Goal: Task Accomplishment & Management: Manage account settings

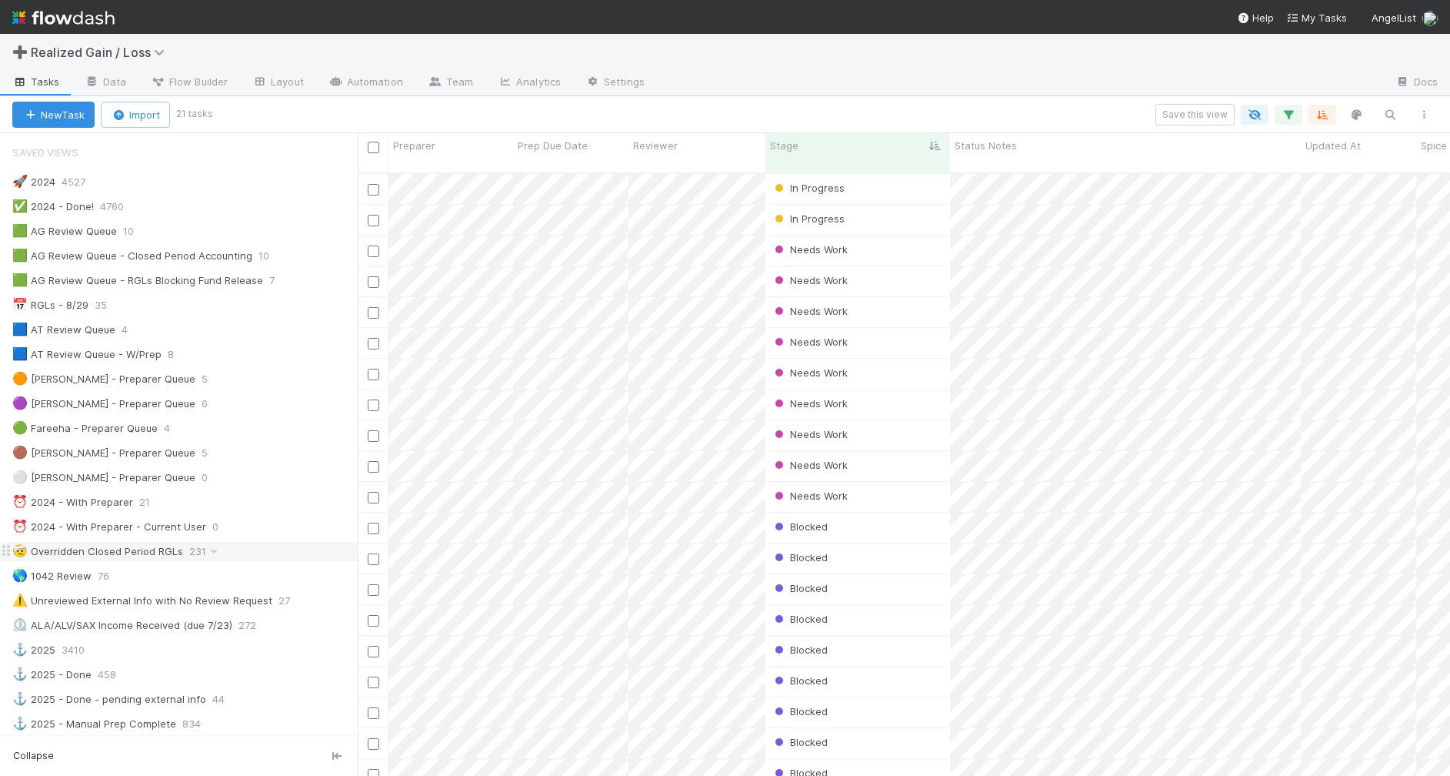
scroll to position [600, 1078]
click at [237, 313] on div "📅 RGLs - 8/29 35" at bounding box center [184, 304] width 345 height 19
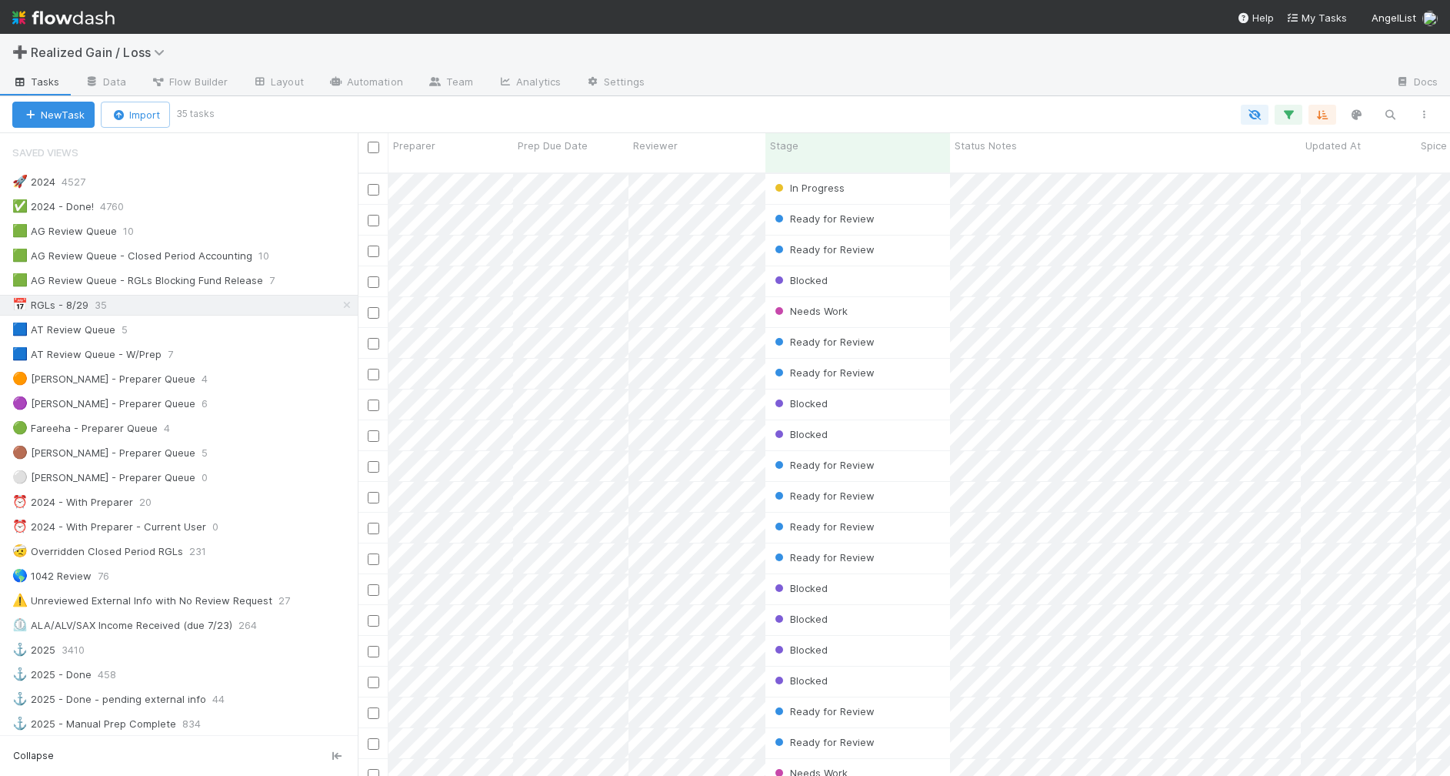
scroll to position [600, 1078]
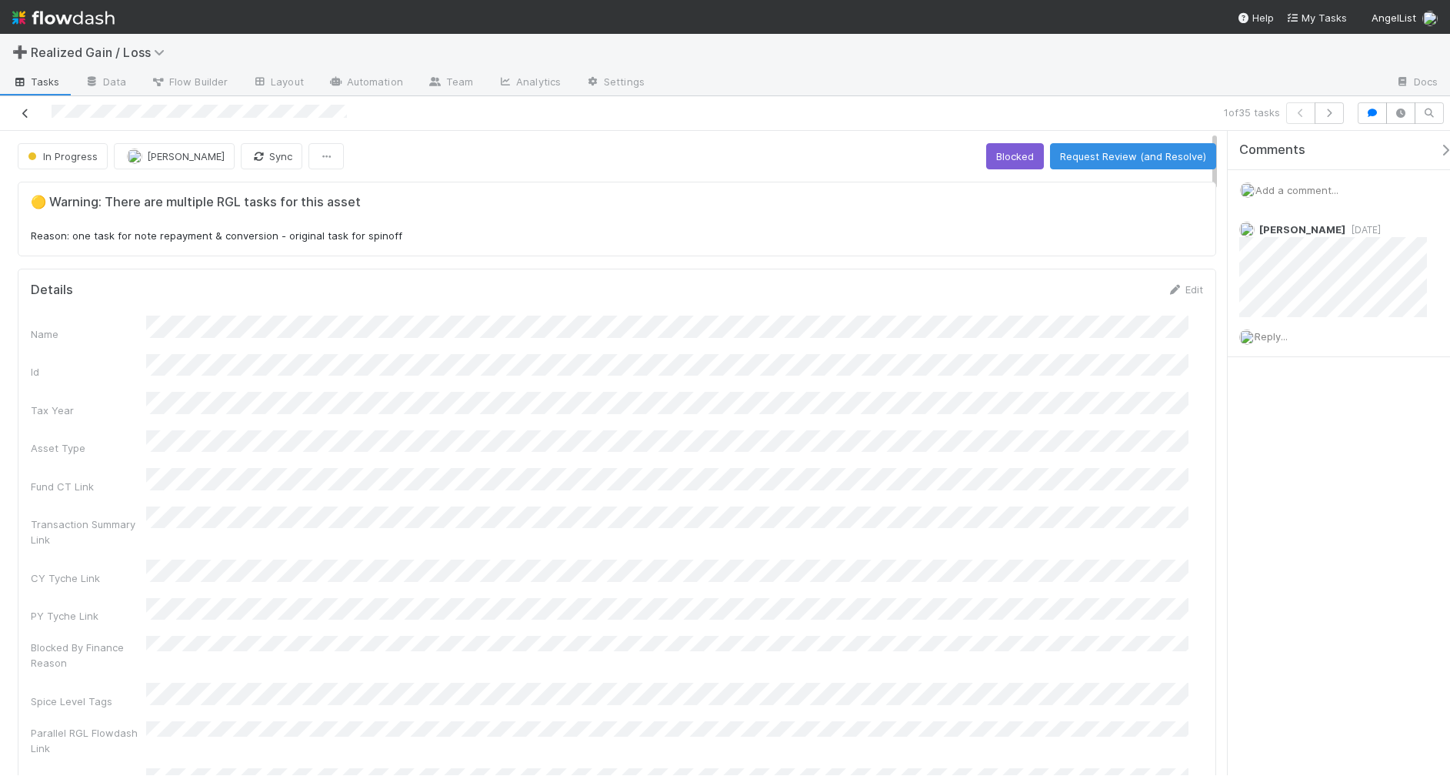
click at [22, 112] on icon at bounding box center [25, 113] width 15 height 10
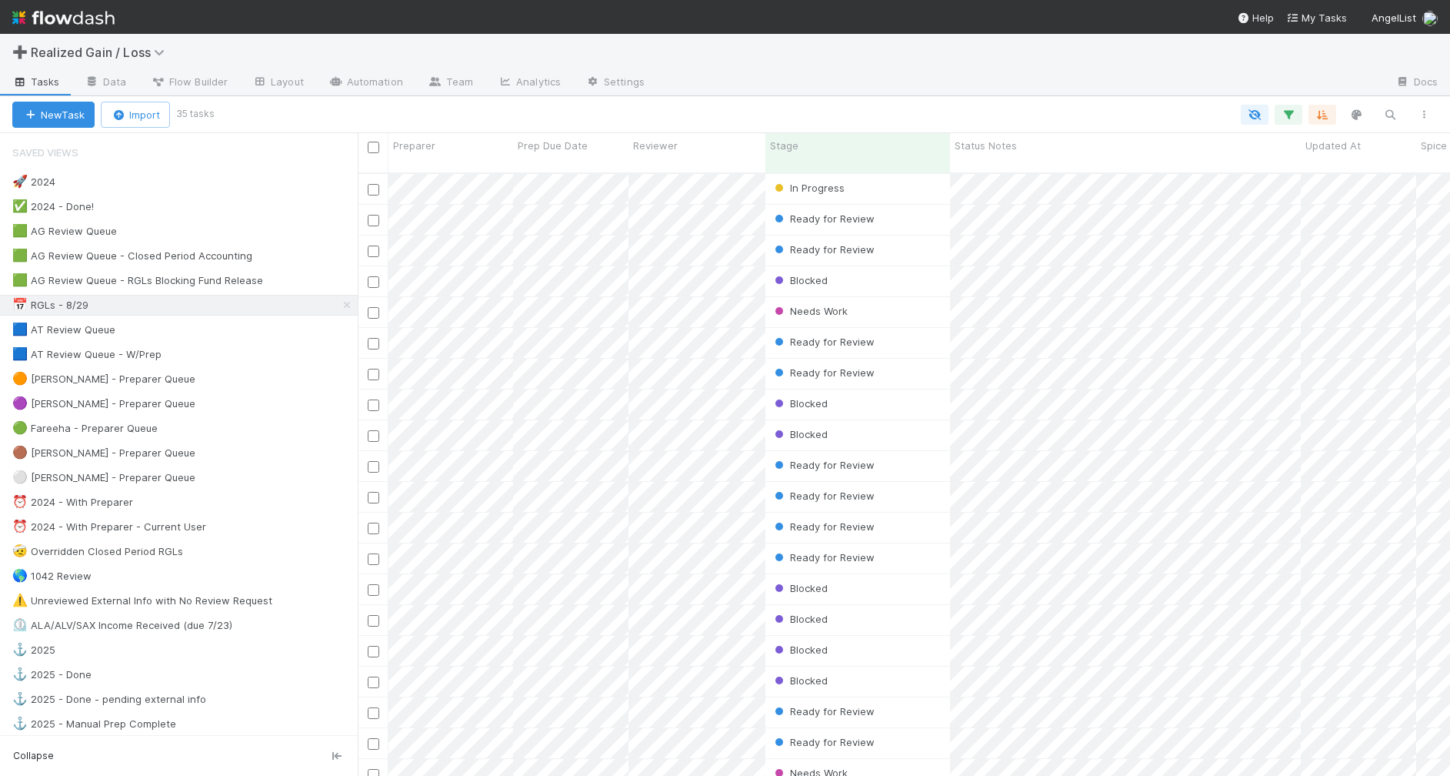
scroll to position [600, 1078]
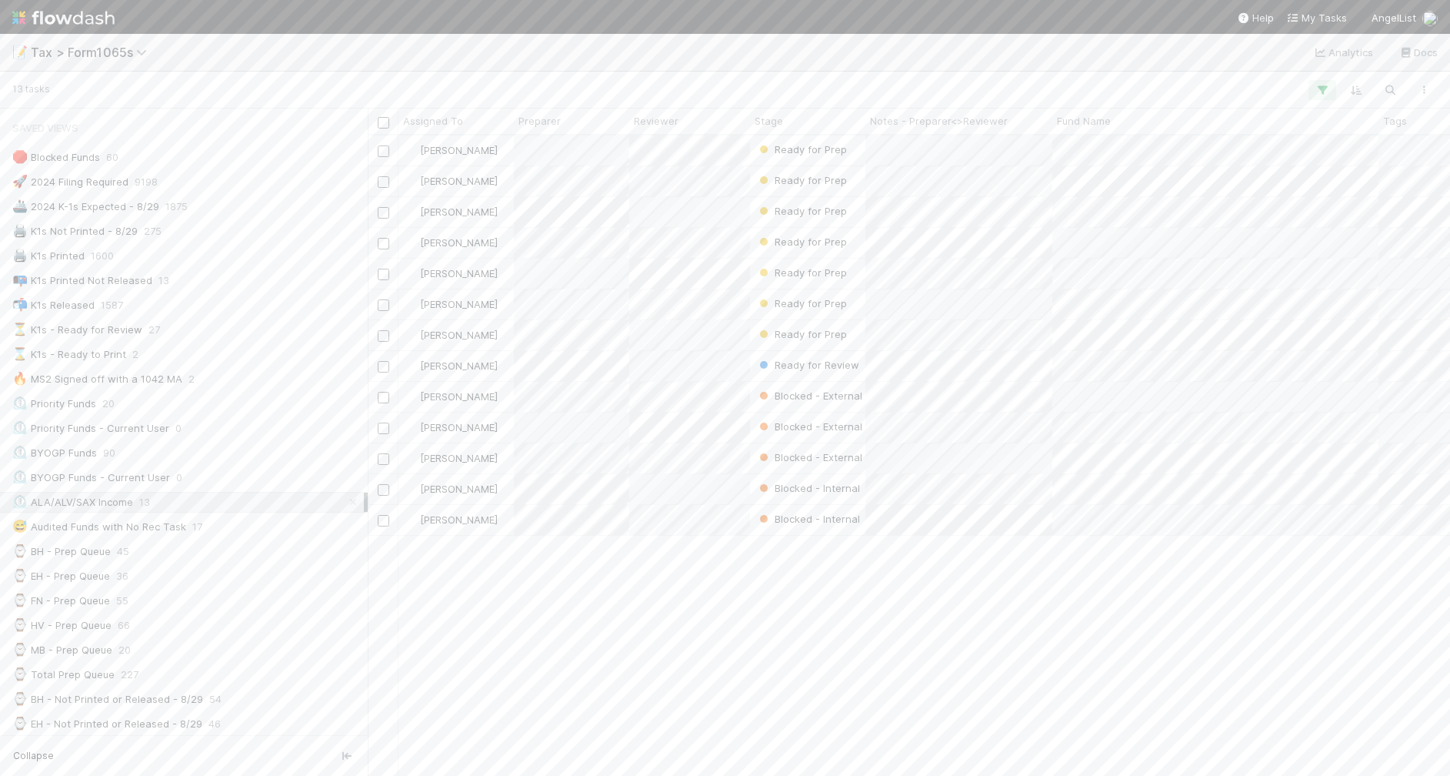
scroll to position [626, 1067]
click at [267, 344] on div "Saved Views 🛑 Blocked Funds 60 🚀 2024 Filing Required 9198 🚢 2024 K-1s Expected…" at bounding box center [184, 656] width 368 height 1089
click at [239, 335] on div "⏳ K1s - Ready for Review 27" at bounding box center [188, 329] width 352 height 19
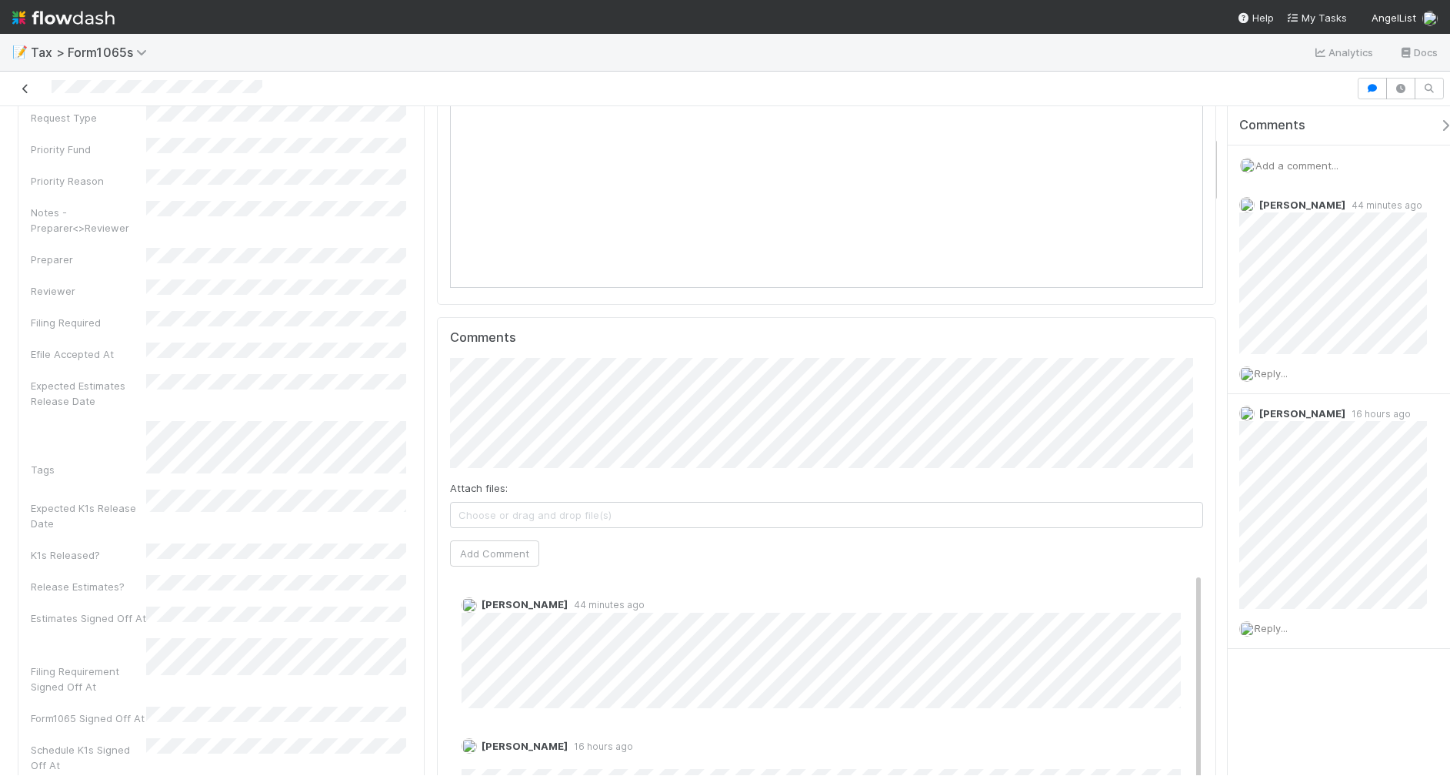
click at [21, 86] on icon at bounding box center [25, 89] width 15 height 10
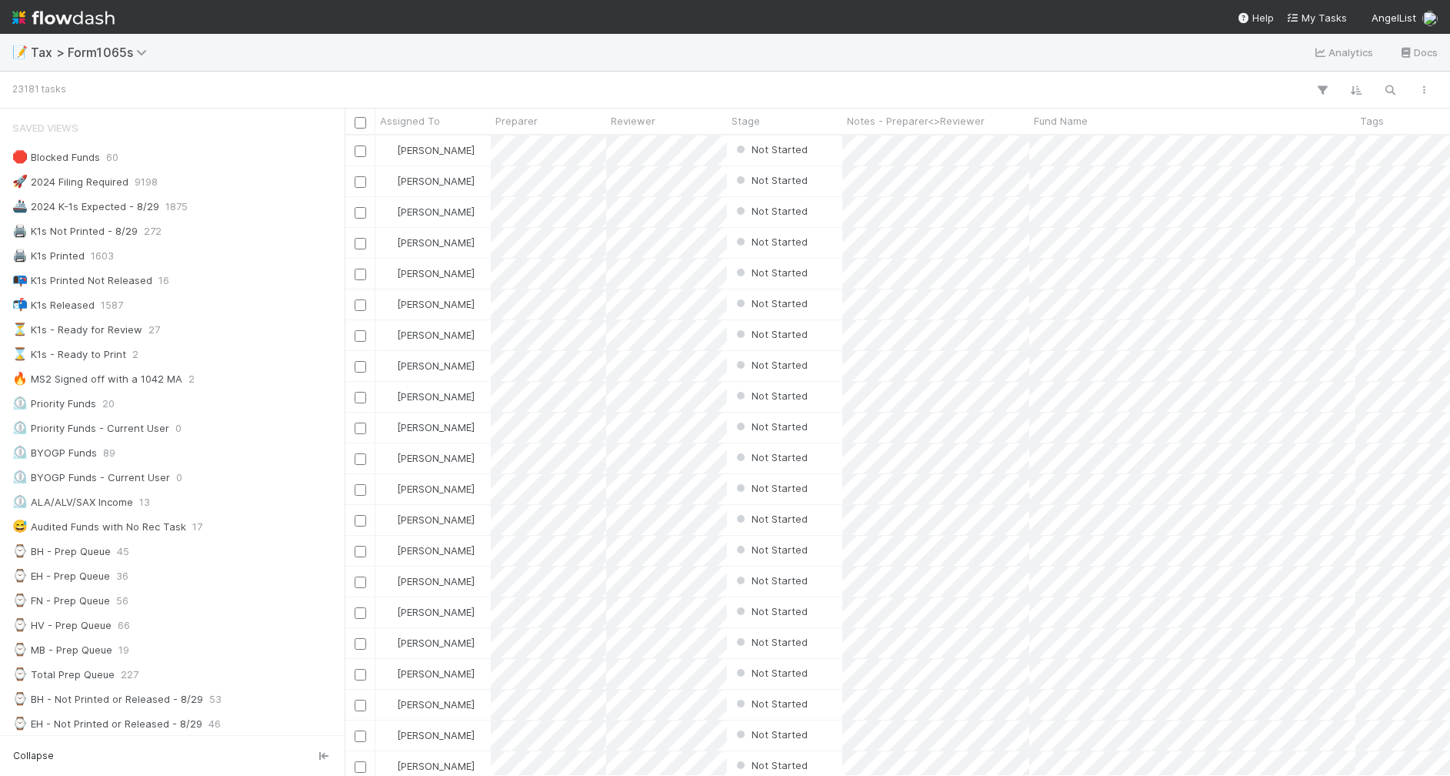
scroll to position [626, 1090]
drag, startPoint x: 360, startPoint y: 494, endPoint x: 345, endPoint y: 494, distance: 15.4
click at [345, 494] on div at bounding box center [345, 441] width 1 height 667
click at [232, 332] on div "⏳ K1s - Ready for Review 27" at bounding box center [176, 329] width 329 height 19
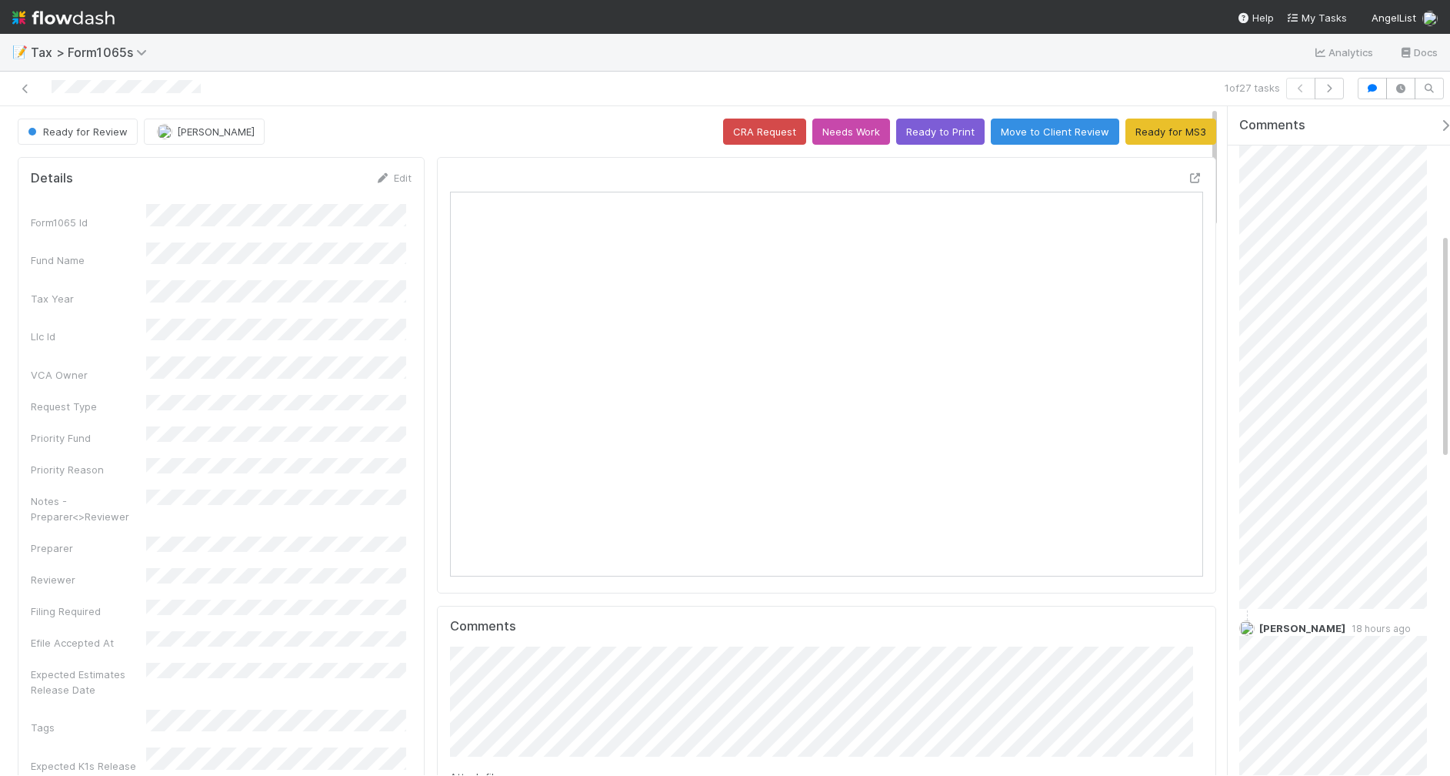
scroll to position [577, 0]
click at [932, 135] on button "Ready to Print" at bounding box center [940, 131] width 88 height 26
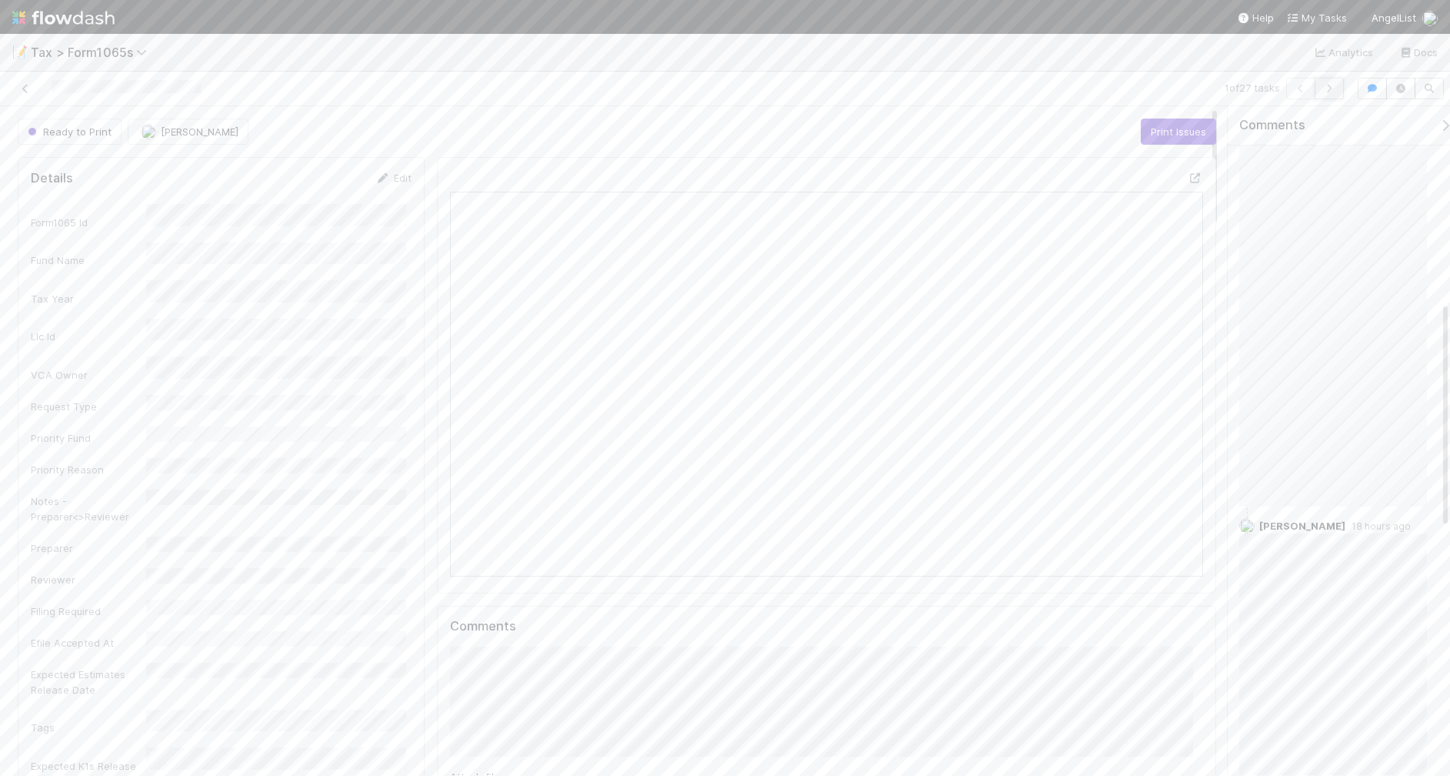
click at [1331, 92] on icon "button" at bounding box center [1329, 88] width 15 height 9
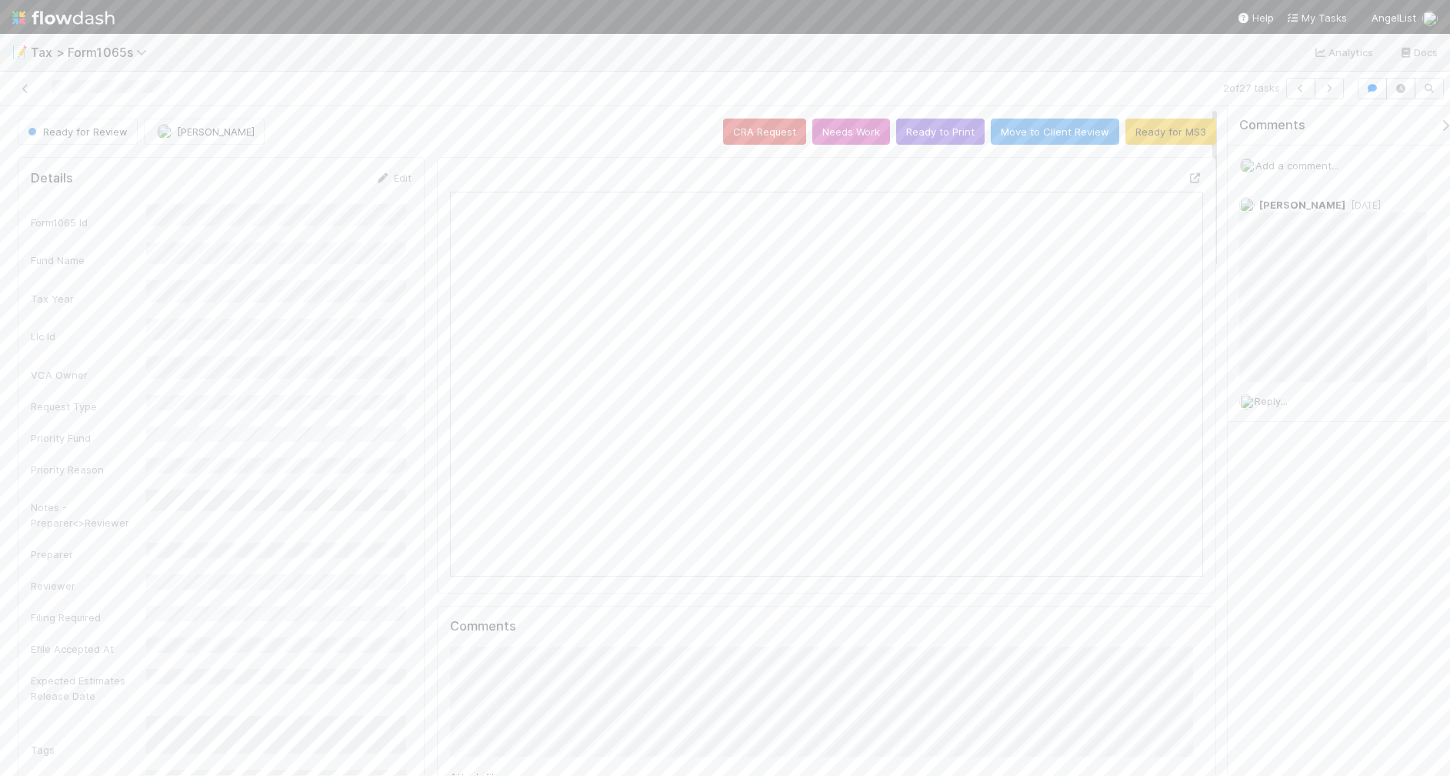
scroll to position [298, 729]
click at [24, 88] on icon at bounding box center [25, 89] width 15 height 10
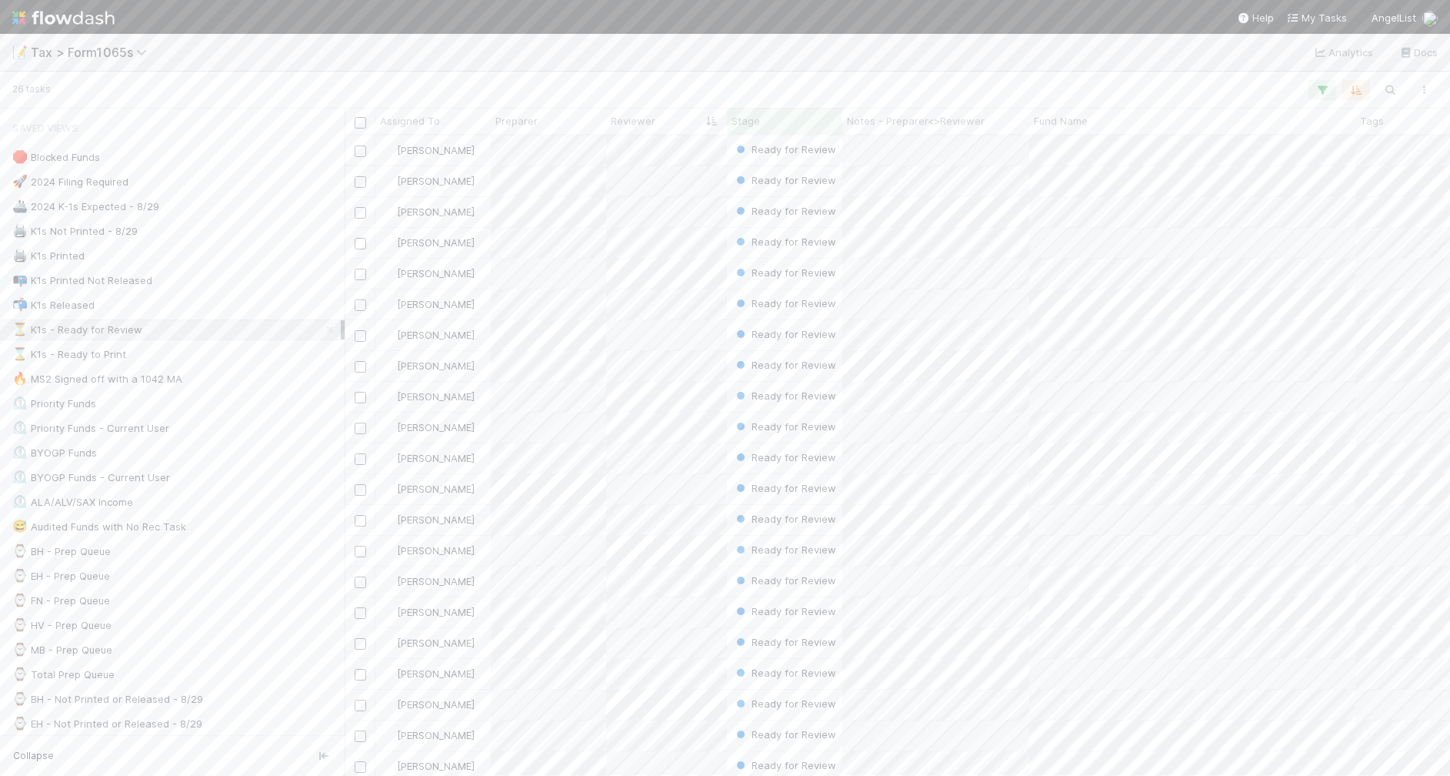
scroll to position [626, 1090]
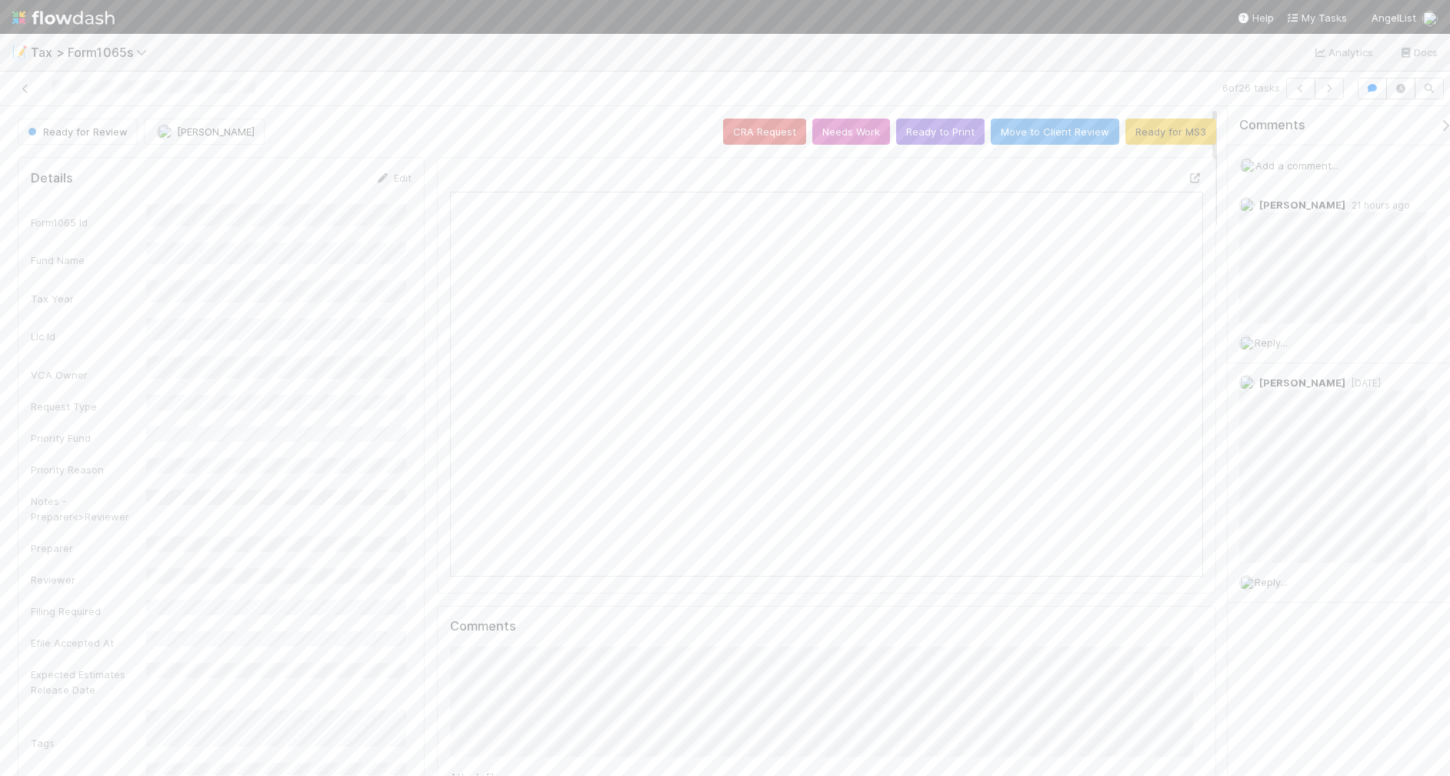
scroll to position [298, 729]
click at [927, 136] on button "Ready to Print" at bounding box center [940, 131] width 88 height 26
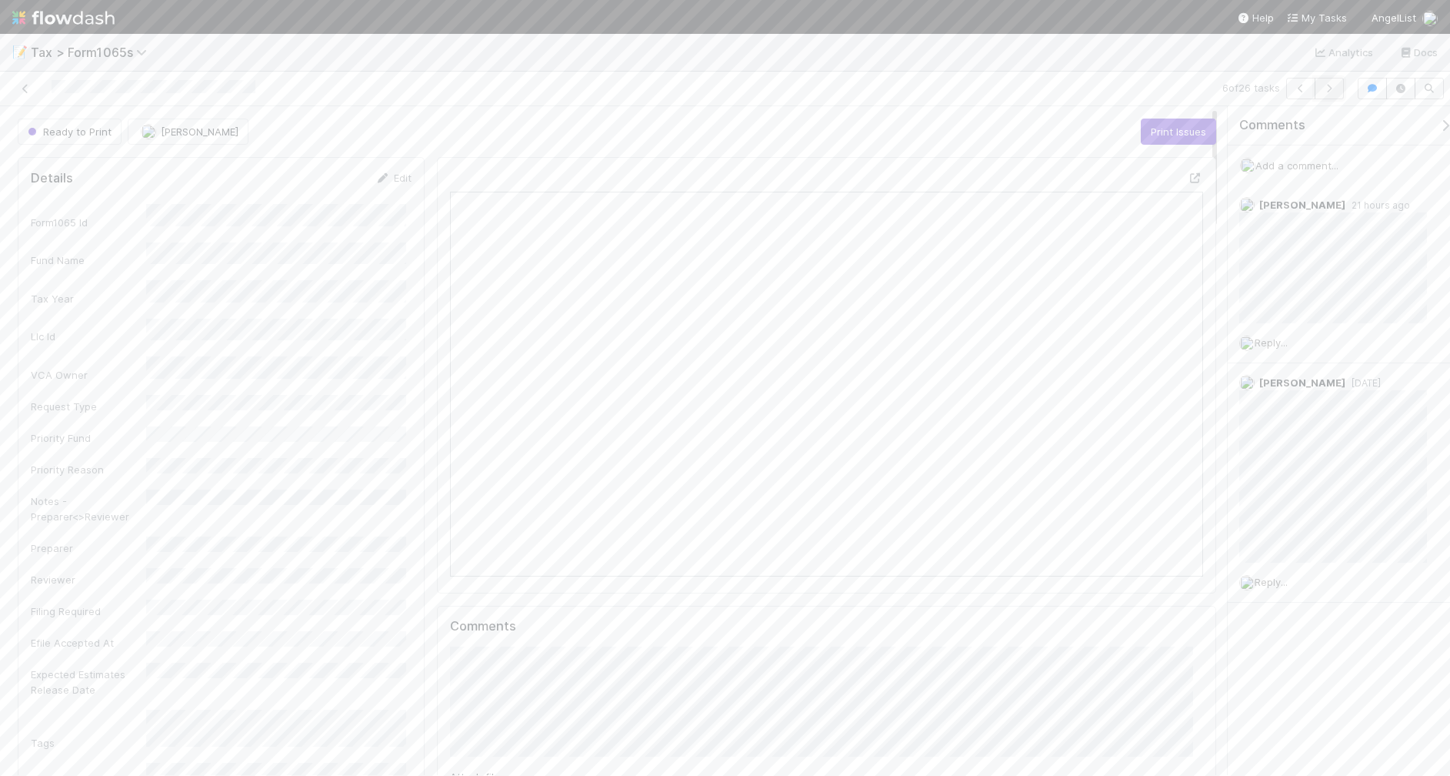
click at [1337, 90] on button "button" at bounding box center [1329, 89] width 29 height 22
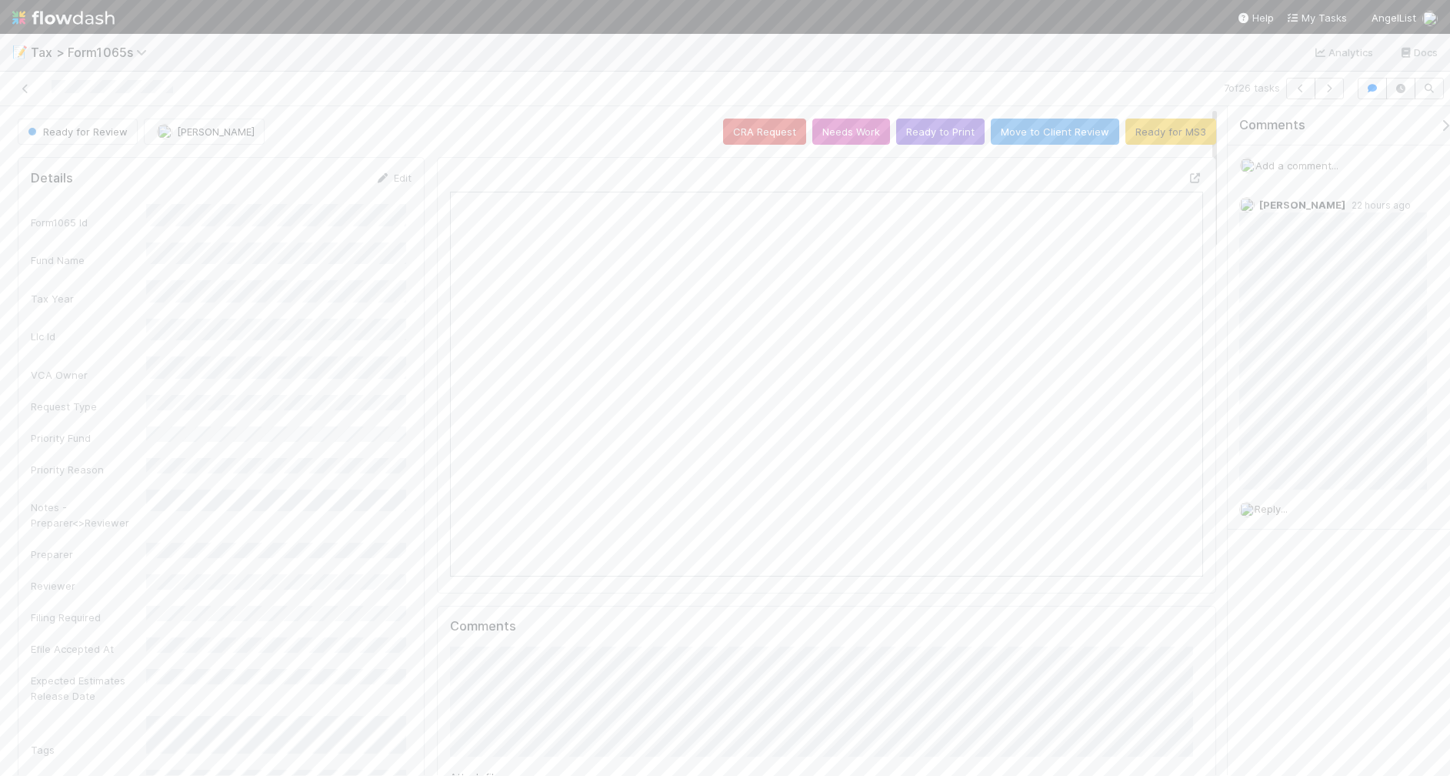
scroll to position [298, 729]
click at [1336, 86] on button "button" at bounding box center [1329, 89] width 29 height 22
click at [1326, 93] on button "button" at bounding box center [1329, 89] width 29 height 22
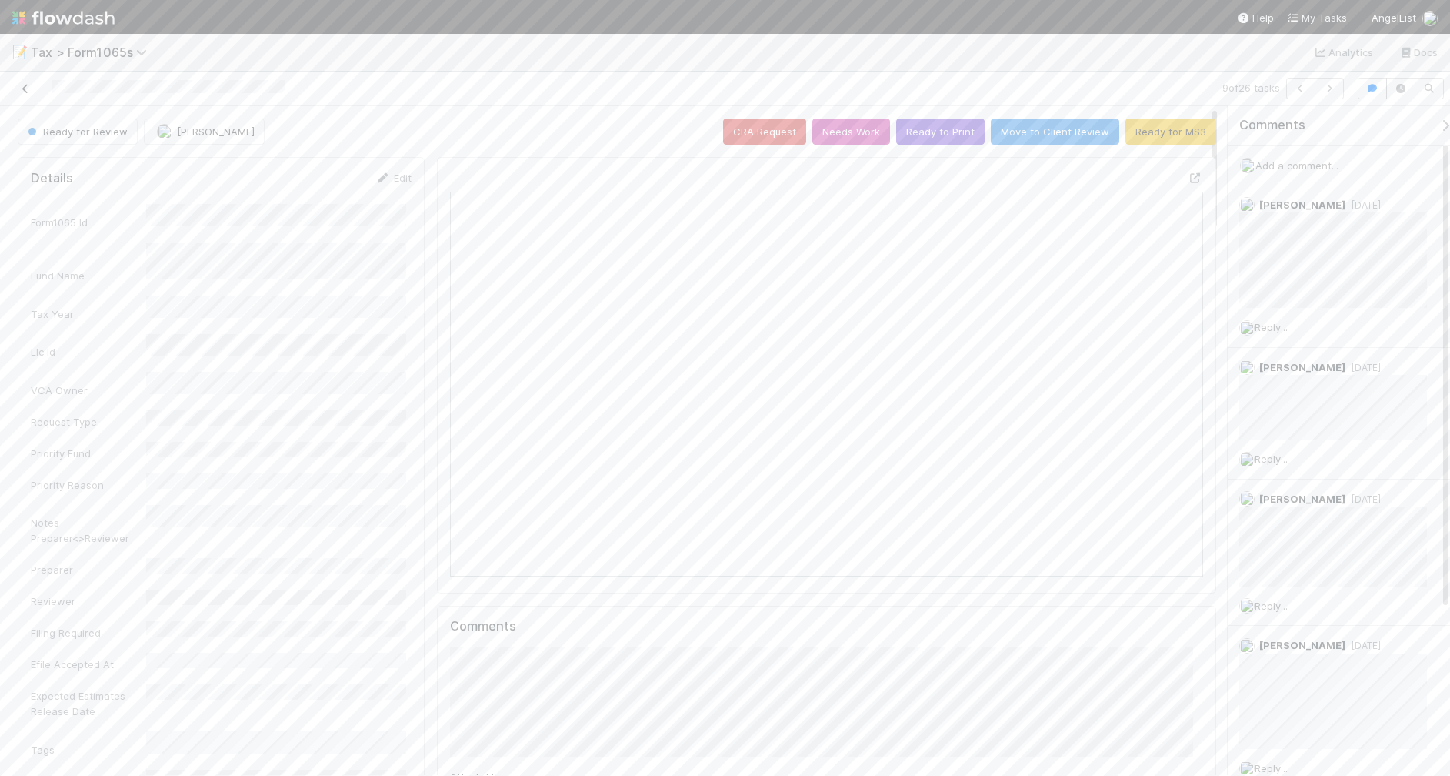
click at [25, 88] on icon at bounding box center [25, 89] width 15 height 10
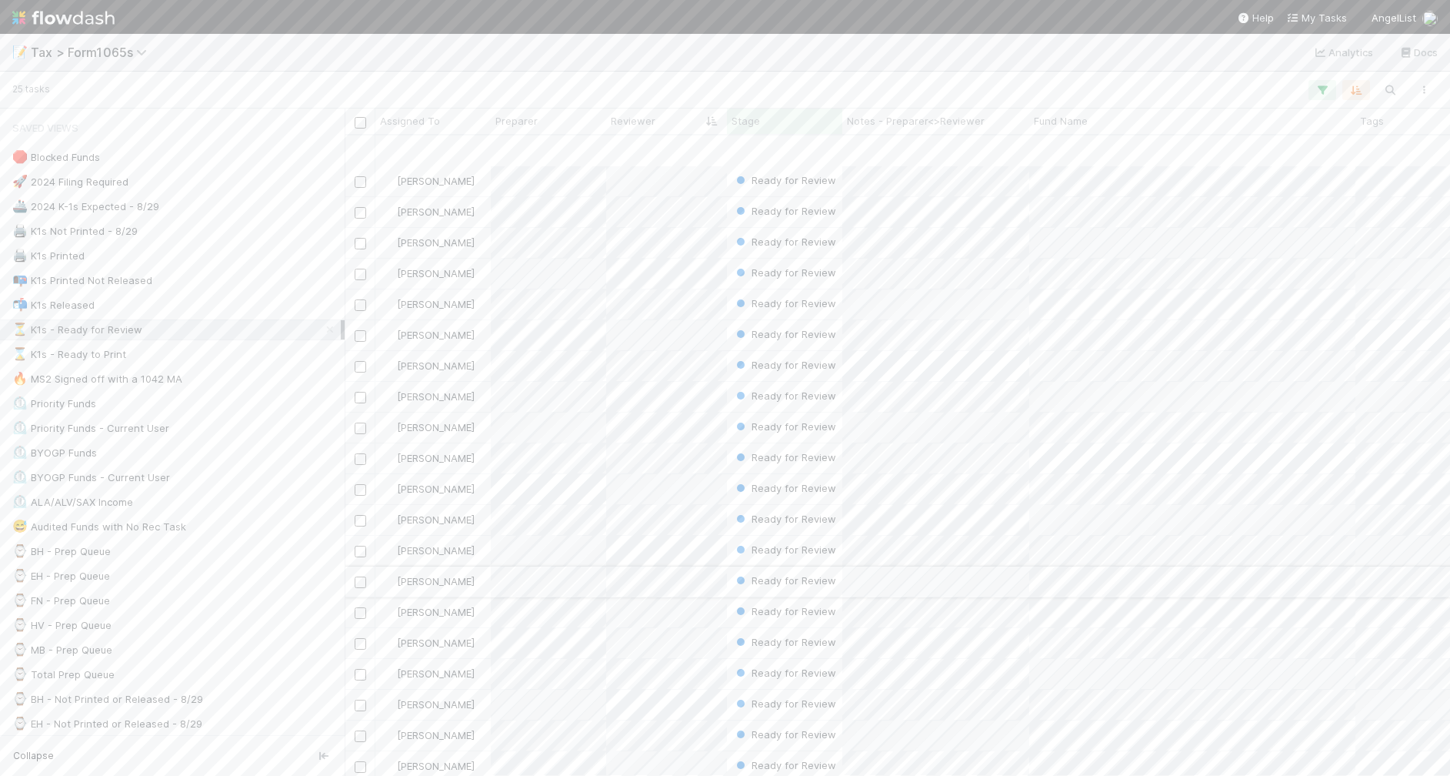
scroll to position [144, 0]
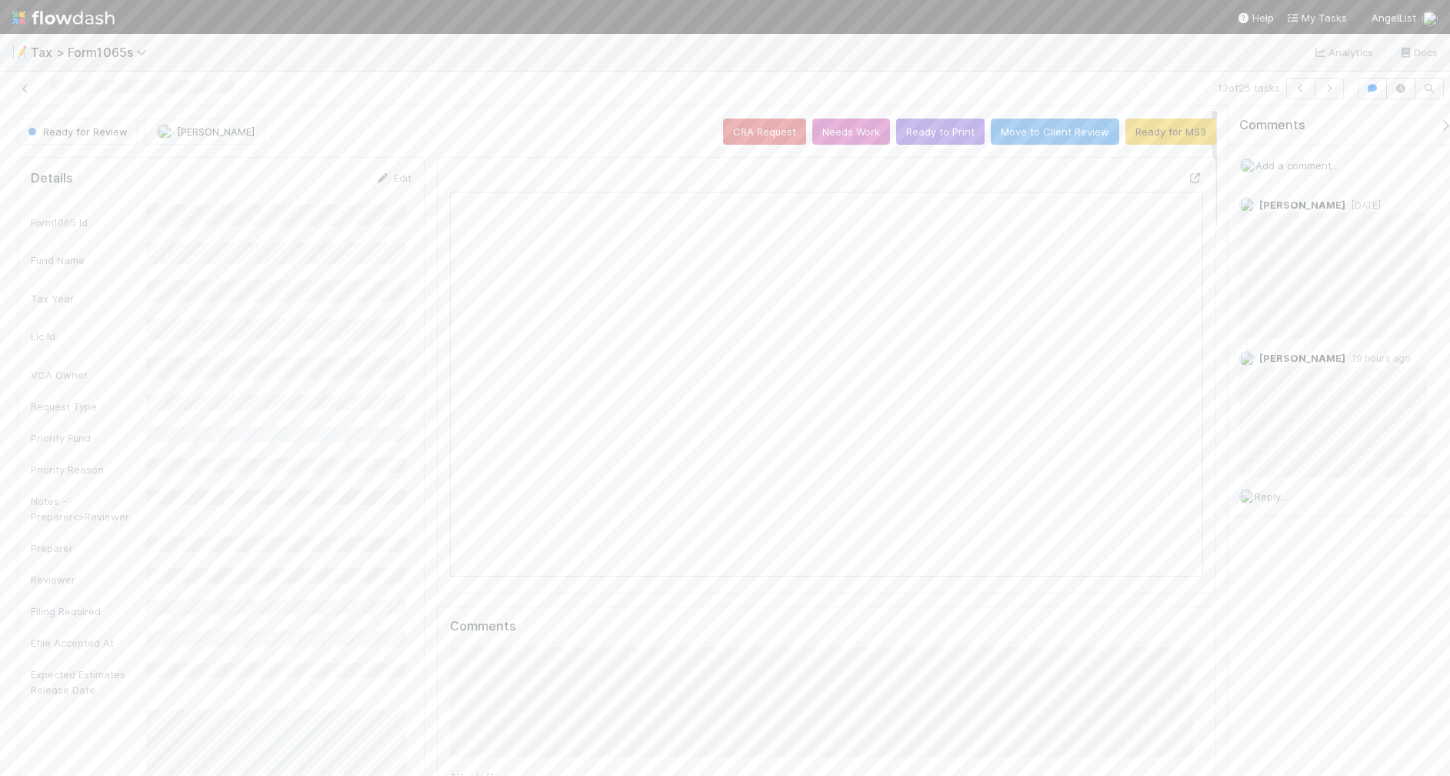
scroll to position [298, 729]
click at [919, 135] on button "Ready to Print" at bounding box center [940, 131] width 88 height 26
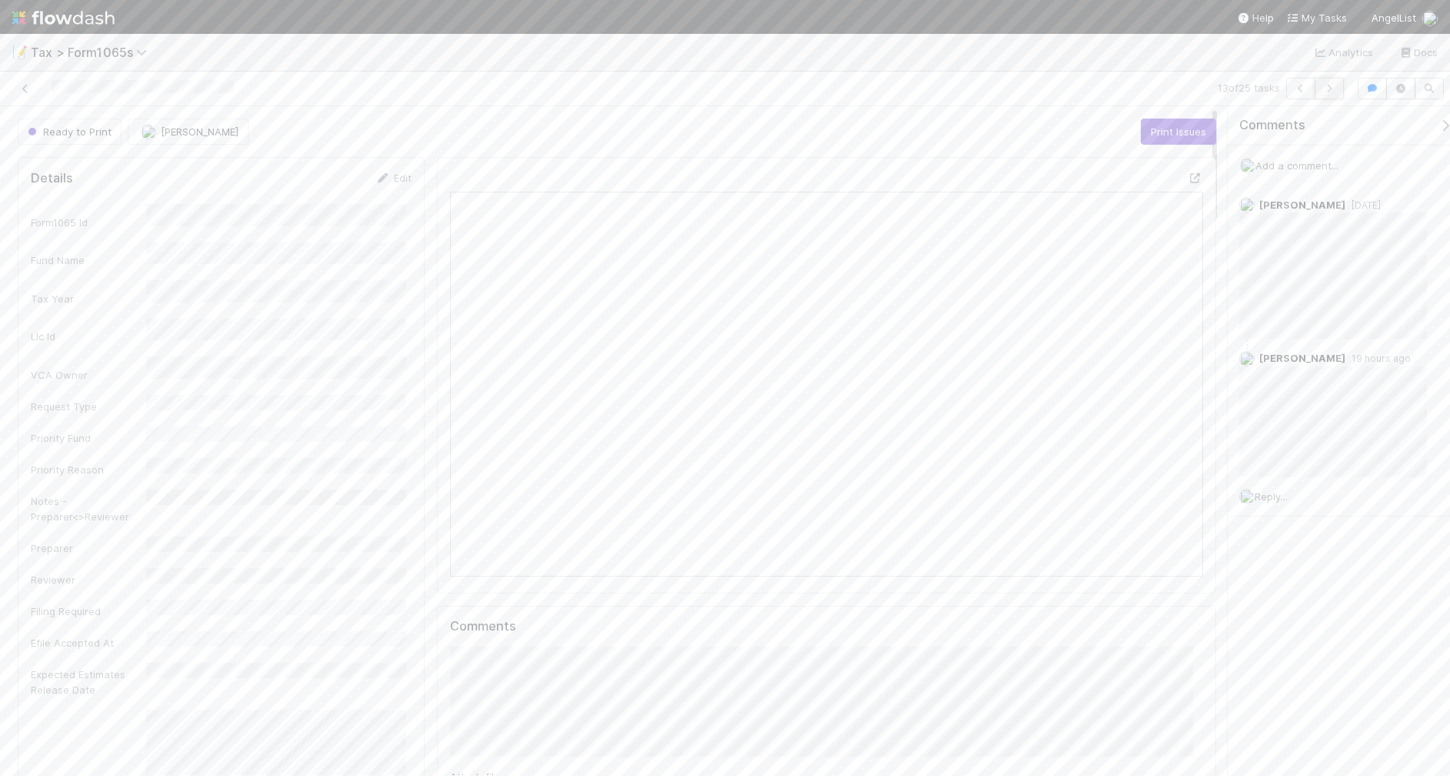
click at [1331, 90] on icon "button" at bounding box center [1329, 88] width 15 height 9
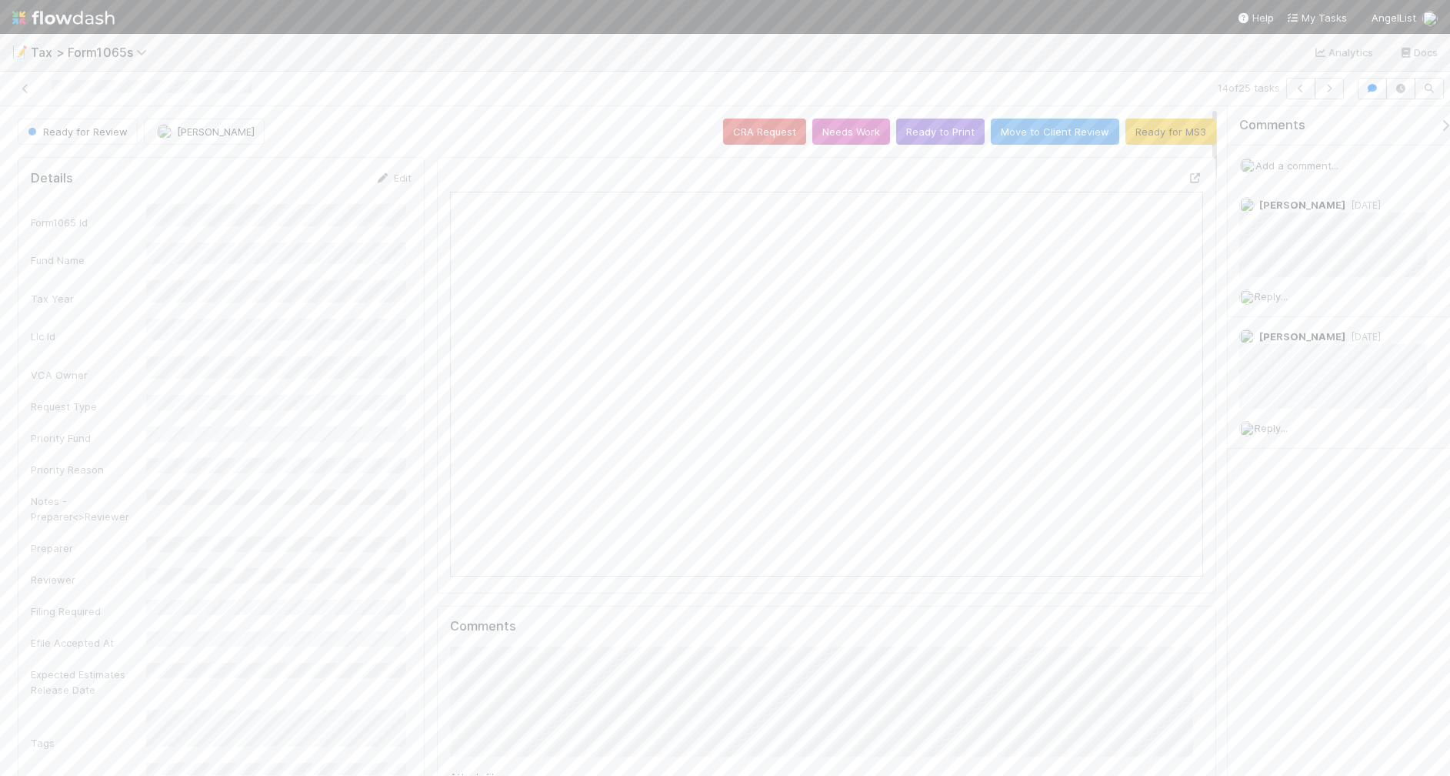
scroll to position [298, 362]
click at [1326, 91] on icon "button" at bounding box center [1329, 88] width 15 height 9
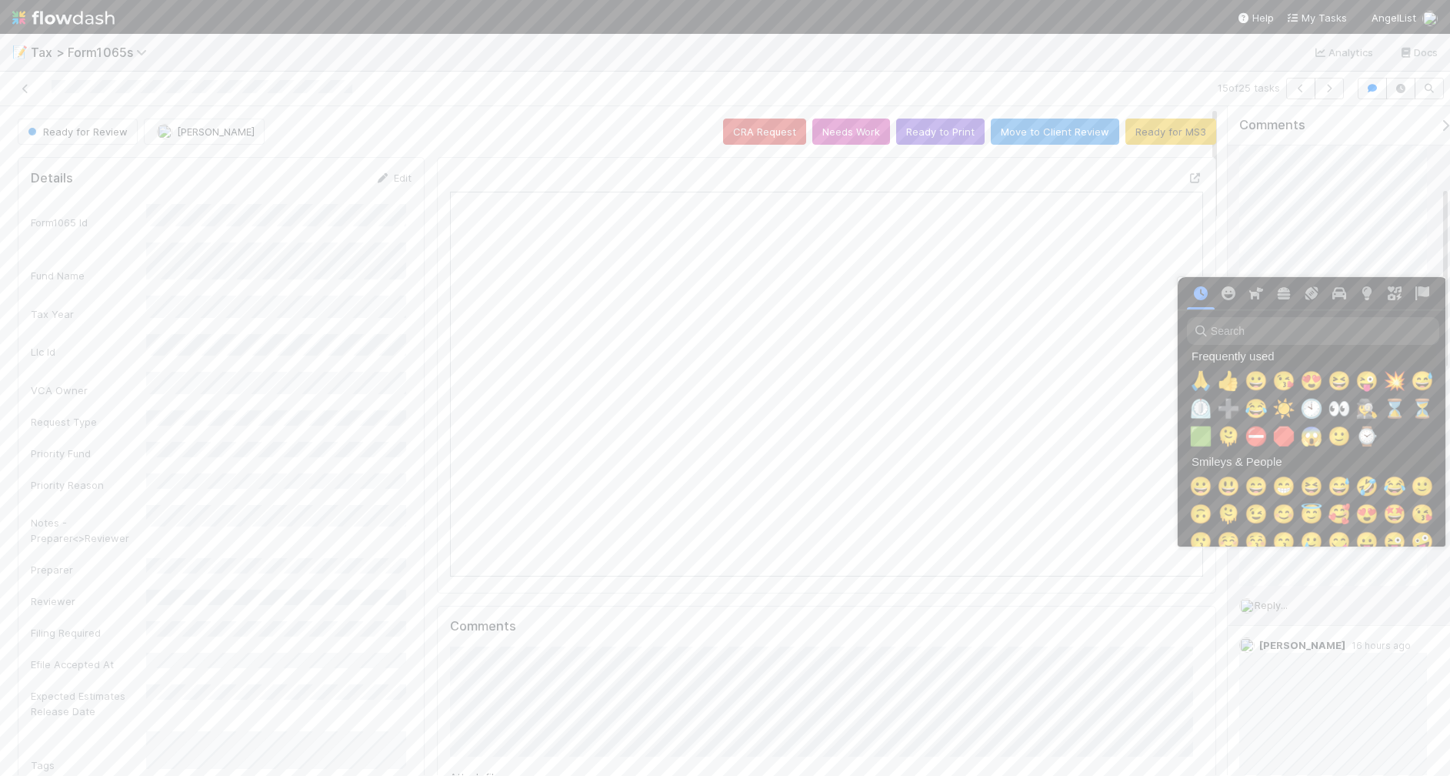
scroll to position [0, 8]
click at [1190, 382] on span "🙏" at bounding box center [1197, 381] width 23 height 22
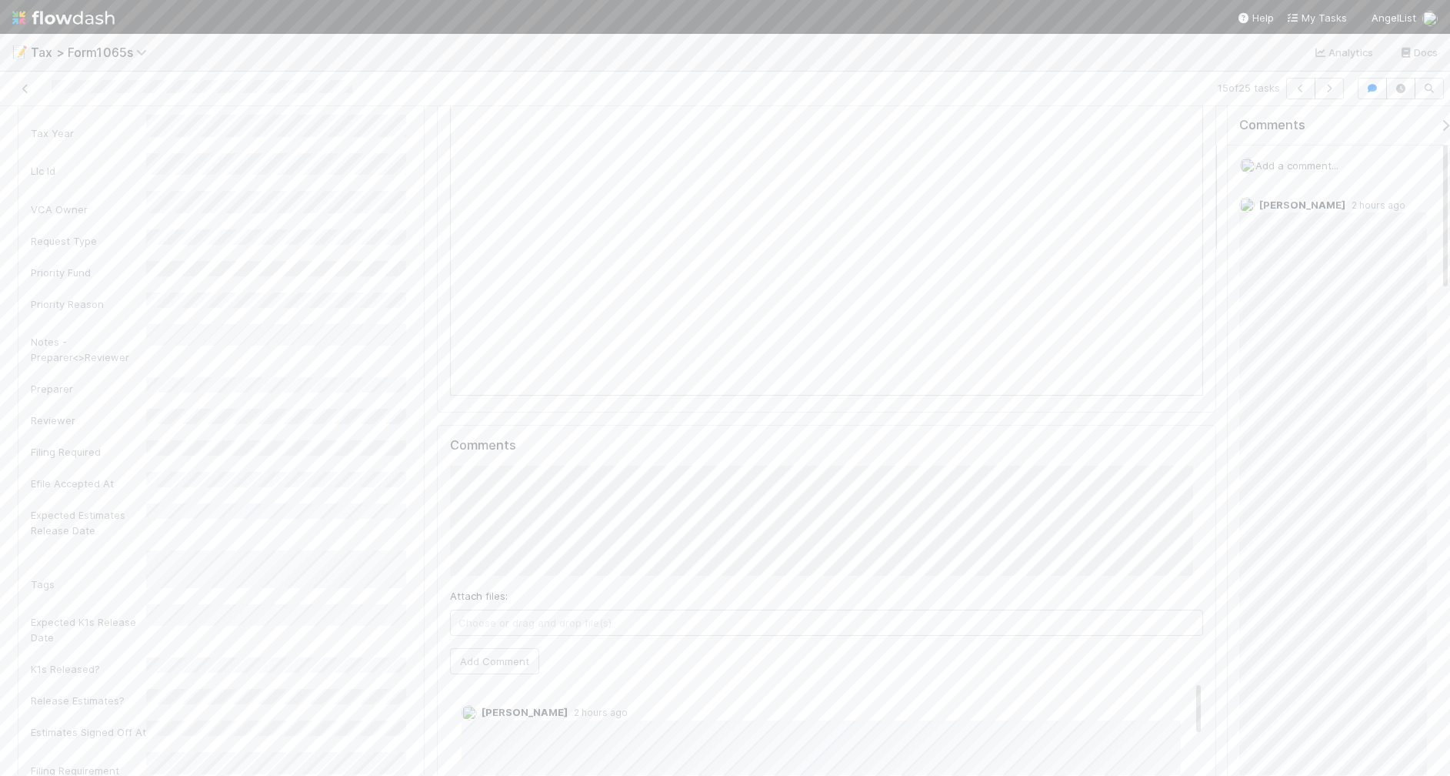
scroll to position [192, 0]
click at [505, 648] on button "Add Comment" at bounding box center [494, 649] width 89 height 26
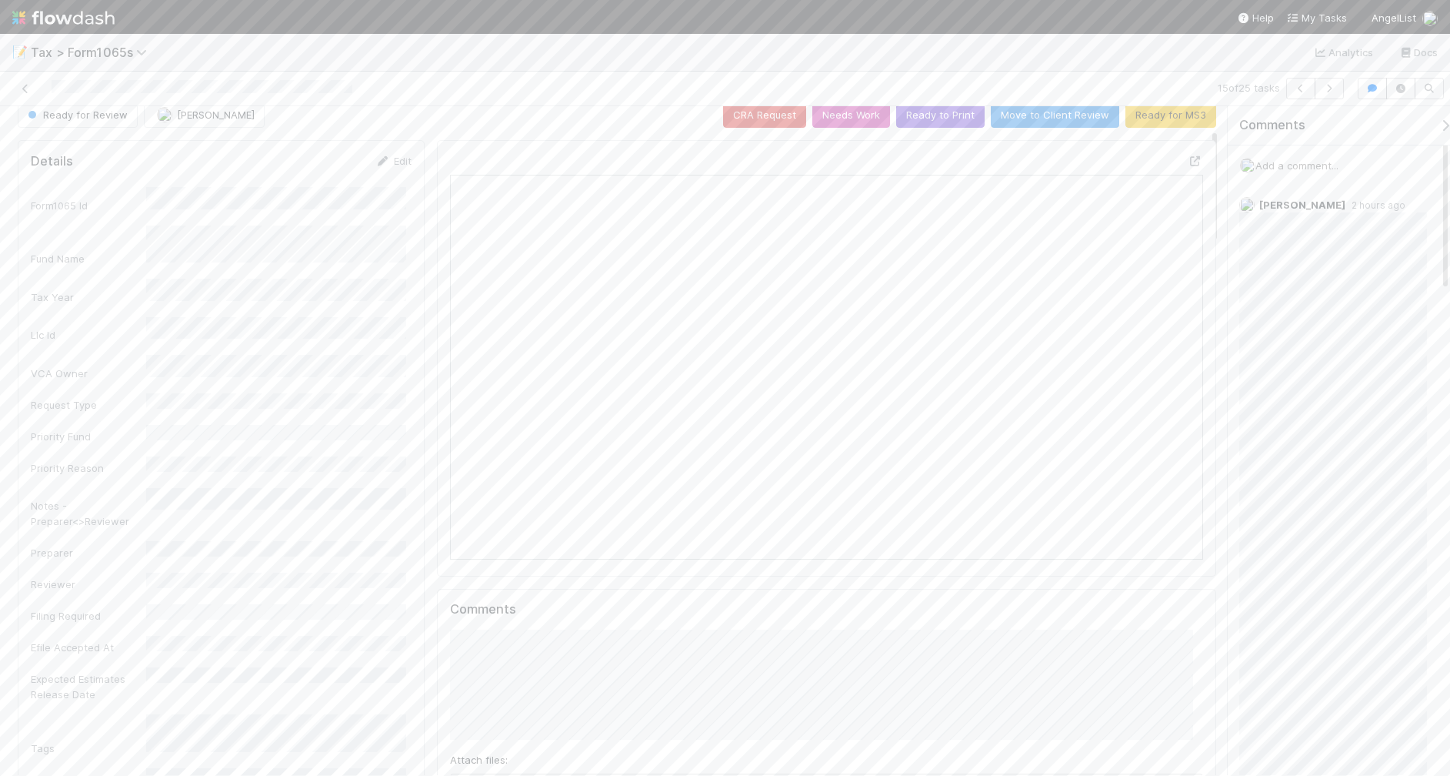
scroll to position [0, 0]
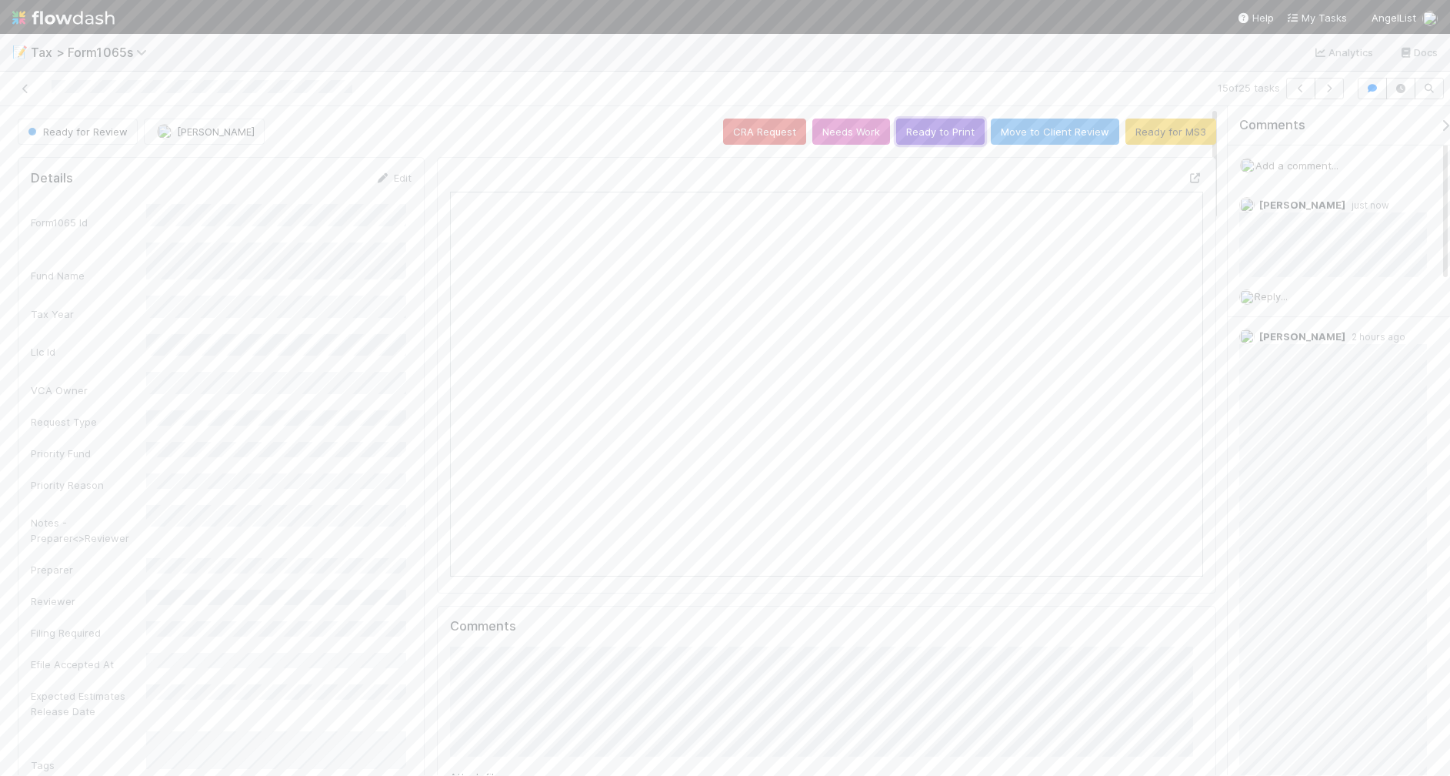
click at [928, 128] on button "Ready to Print" at bounding box center [940, 131] width 88 height 26
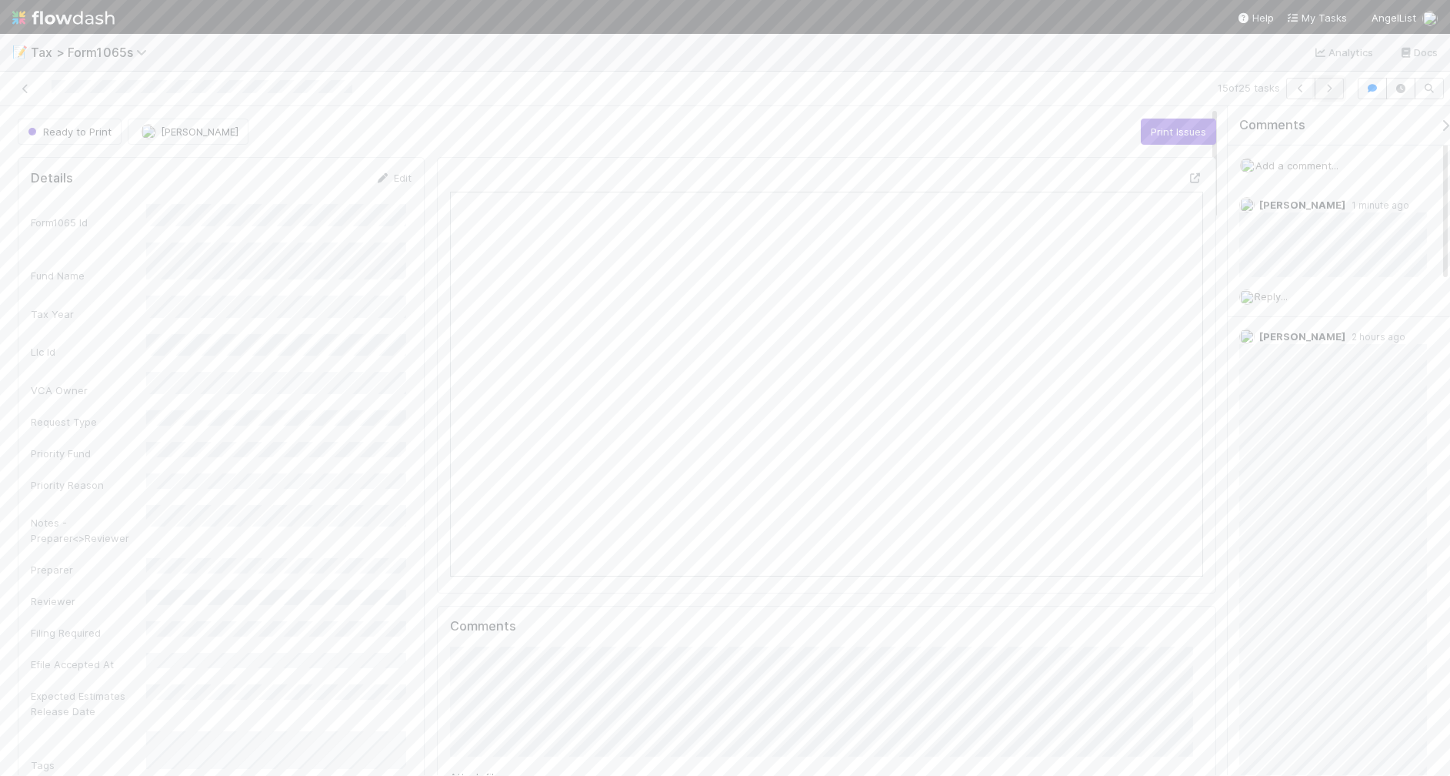
click at [1327, 90] on icon "button" at bounding box center [1329, 88] width 15 height 9
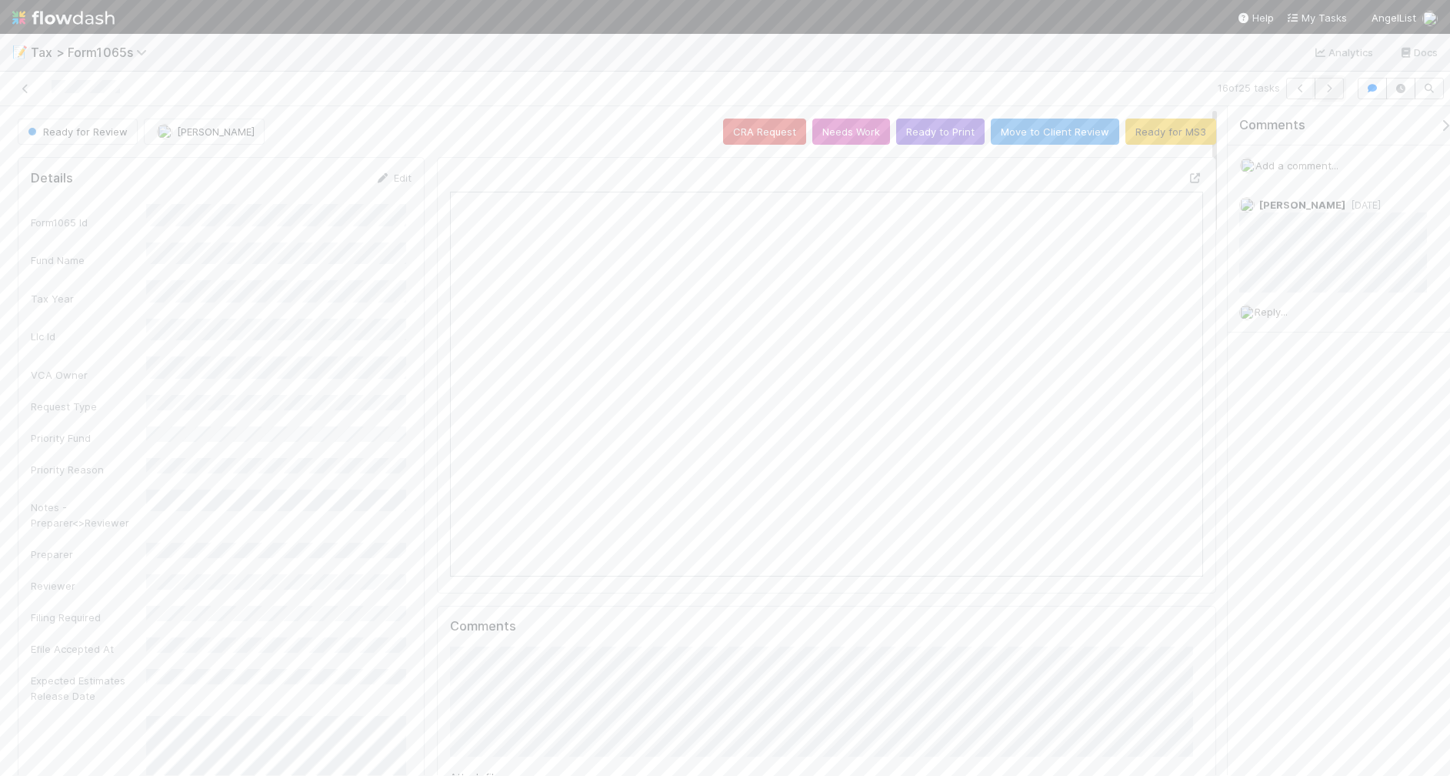
click at [1331, 91] on icon "button" at bounding box center [1329, 88] width 15 height 9
click at [913, 133] on button "Ready to Print" at bounding box center [940, 131] width 88 height 26
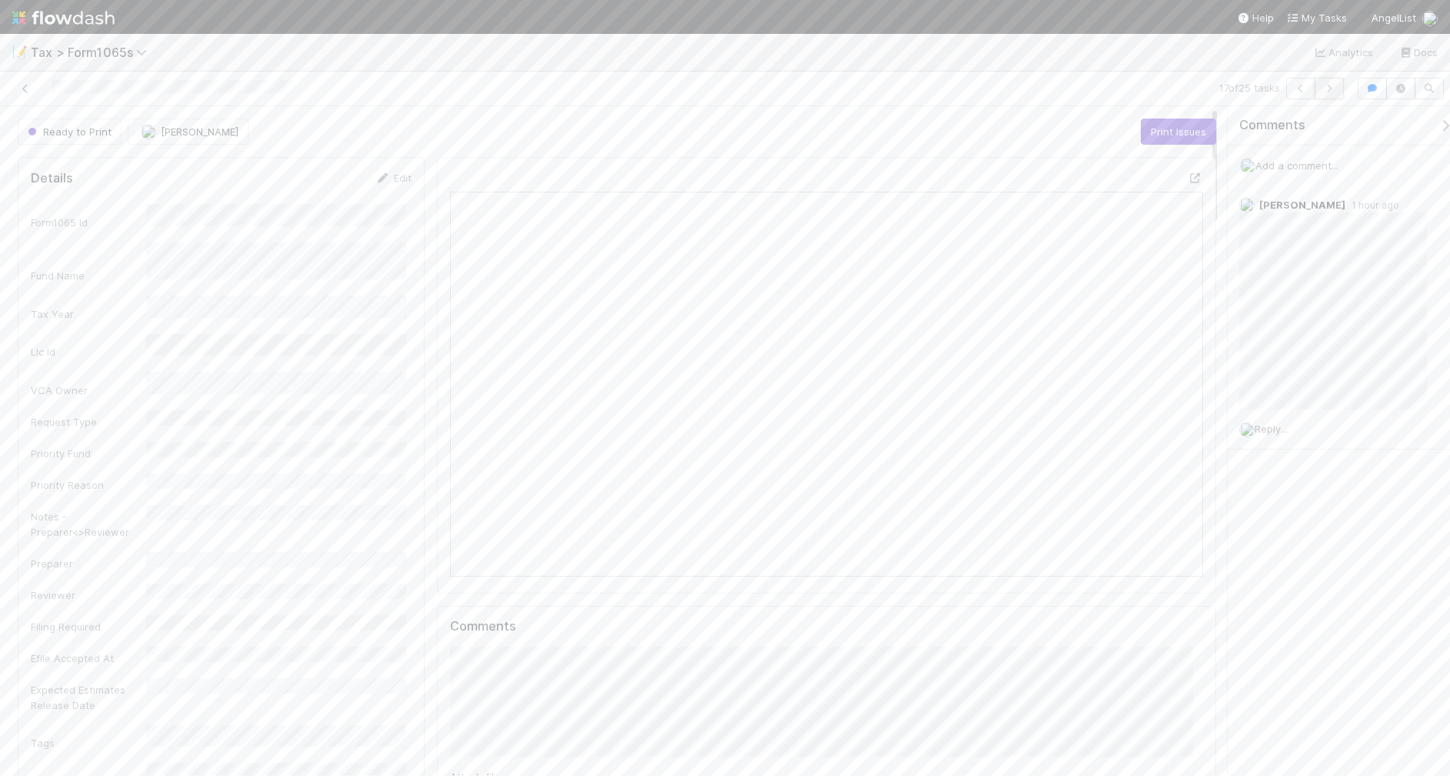
click at [1327, 89] on icon "button" at bounding box center [1329, 88] width 15 height 9
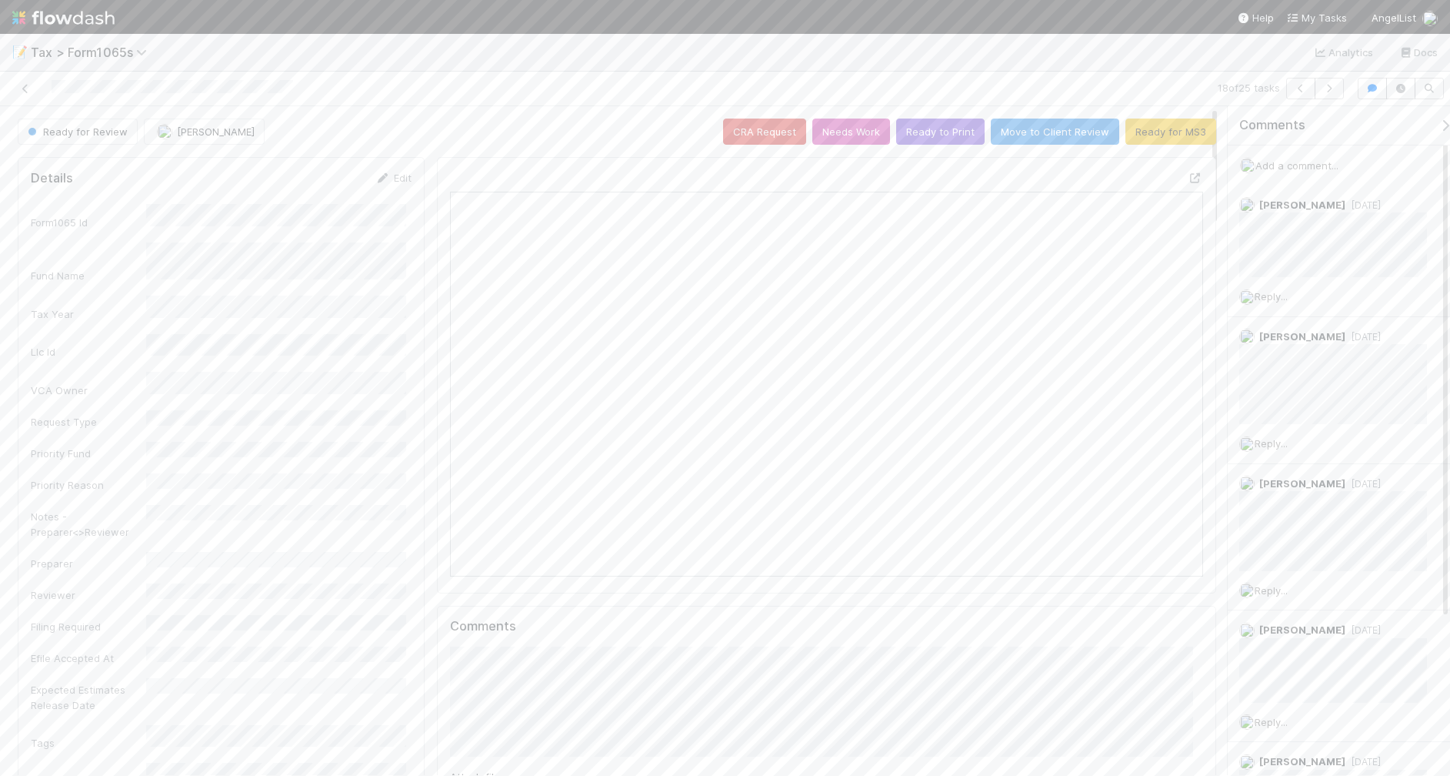
scroll to position [298, 729]
click at [1330, 91] on icon "button" at bounding box center [1329, 88] width 15 height 9
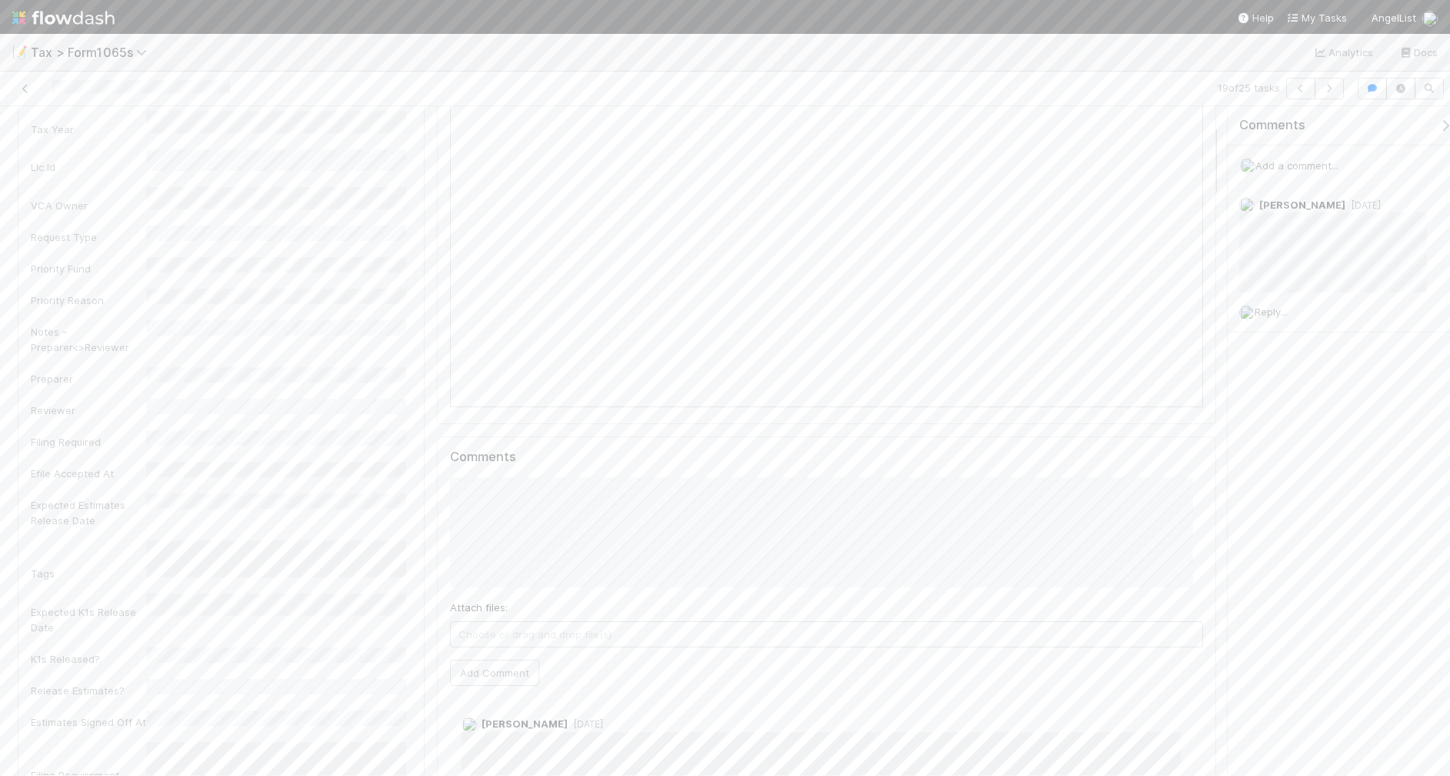
scroll to position [192, 0]
click at [483, 654] on button "Add Comment" at bounding box center [494, 649] width 89 height 26
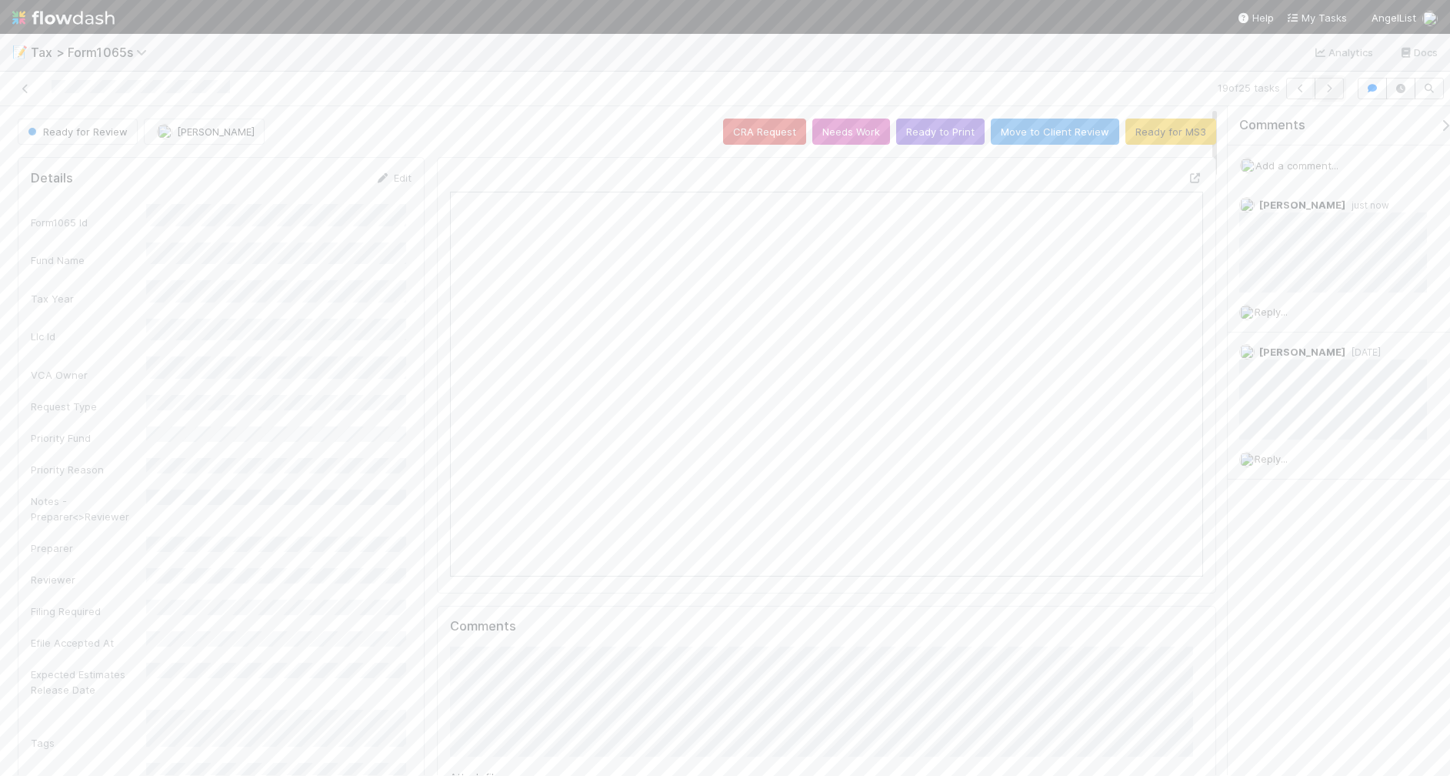
click at [1328, 87] on icon "button" at bounding box center [1329, 88] width 15 height 9
click at [1326, 90] on icon "button" at bounding box center [1329, 88] width 15 height 9
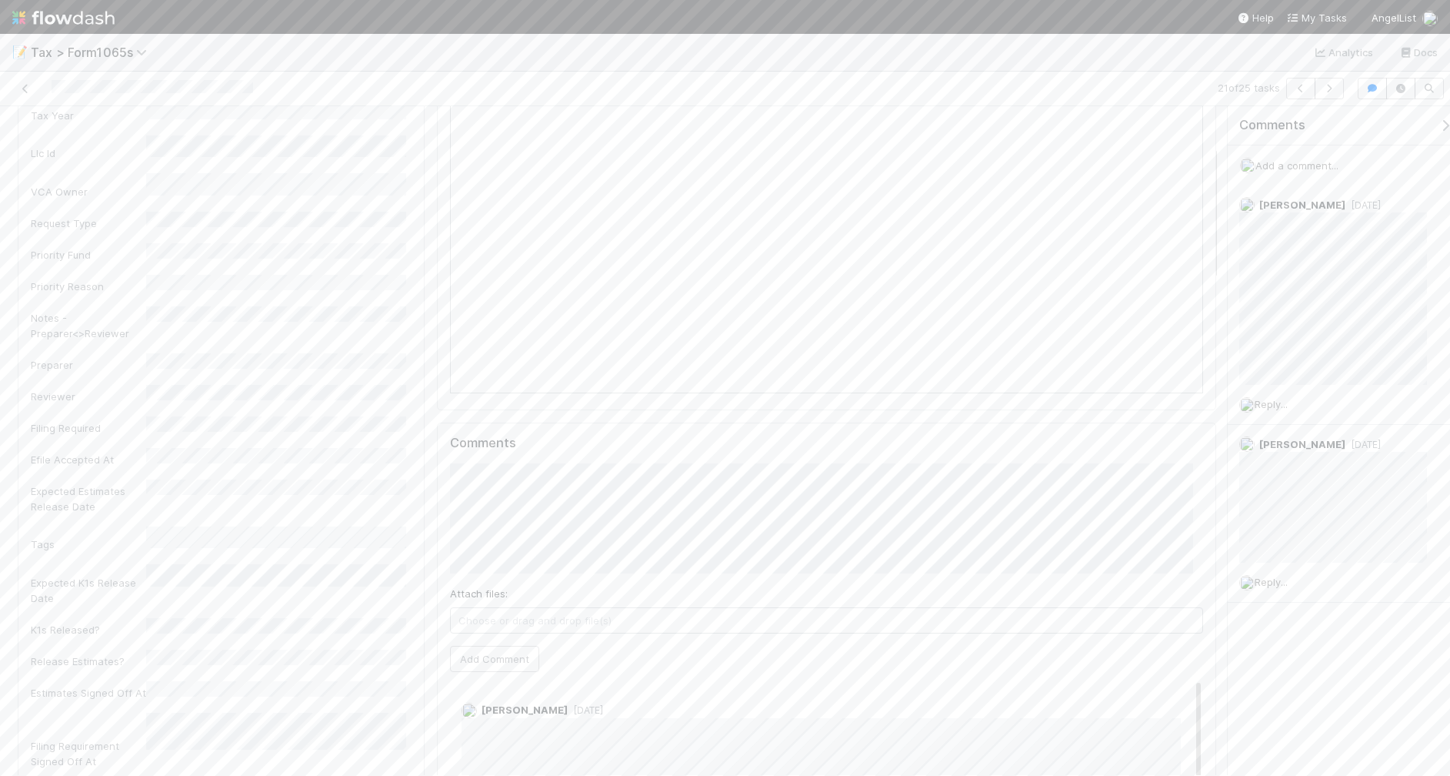
scroll to position [192, 0]
click at [489, 649] on button "Add Comment" at bounding box center [494, 649] width 89 height 26
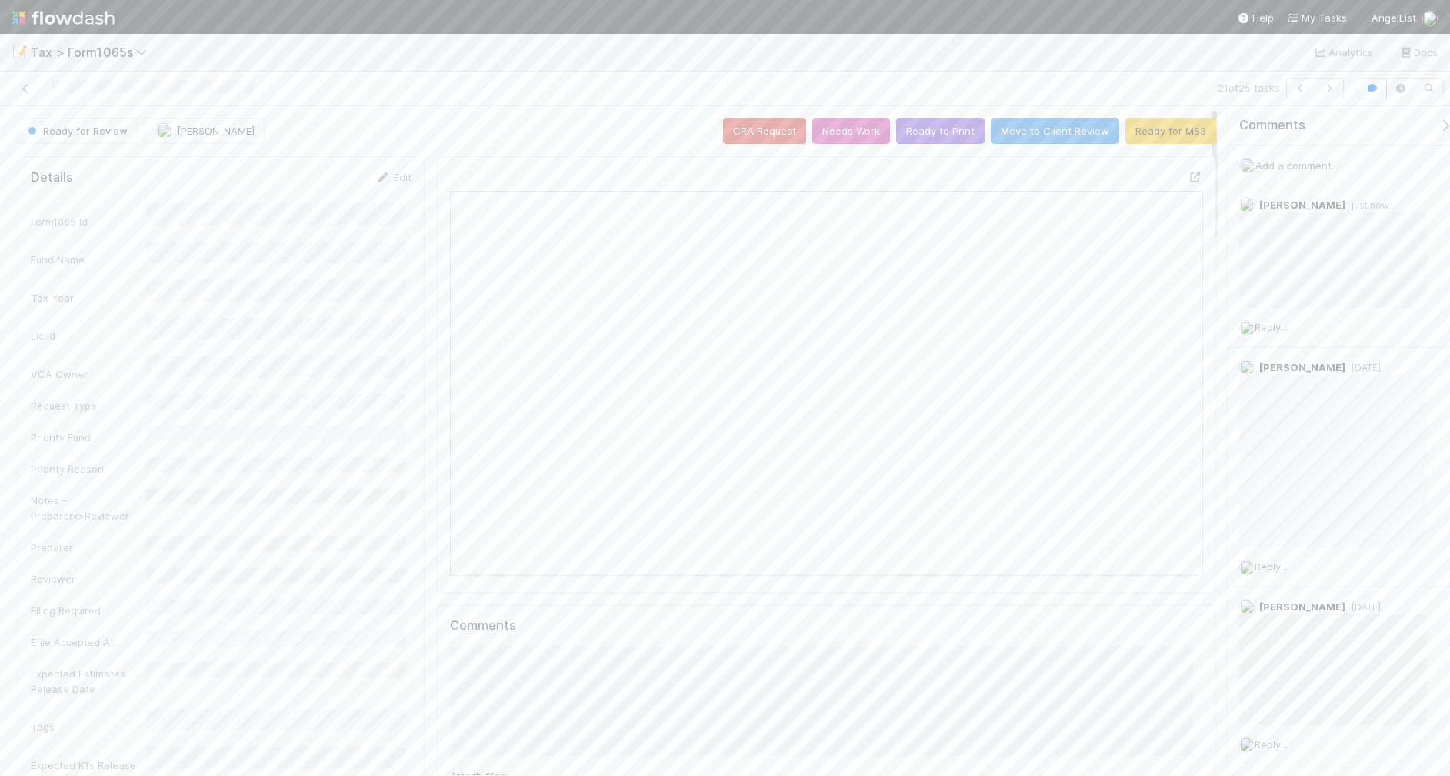
scroll to position [0, 0]
click at [841, 138] on button "Needs Work" at bounding box center [852, 131] width 78 height 26
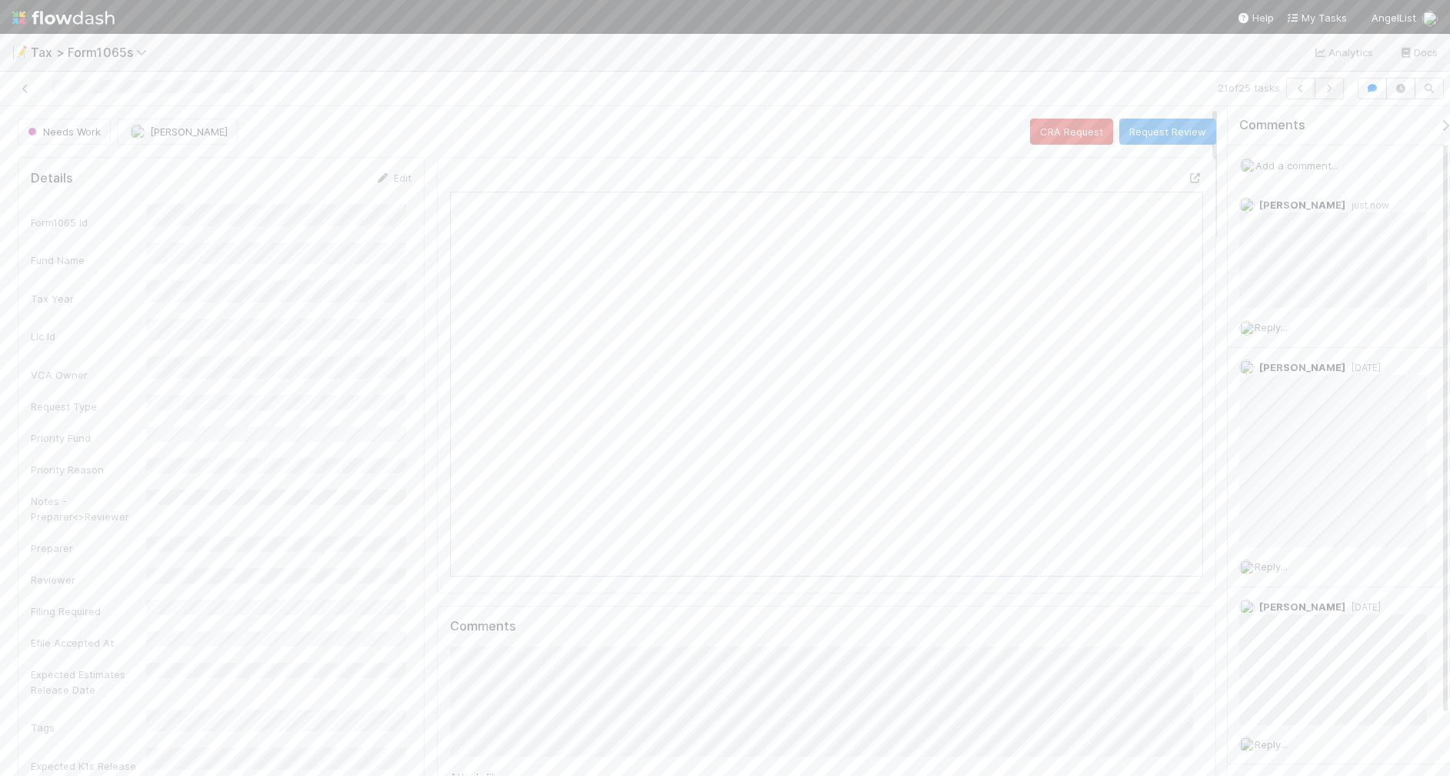
click at [1330, 87] on icon "button" at bounding box center [1329, 88] width 15 height 9
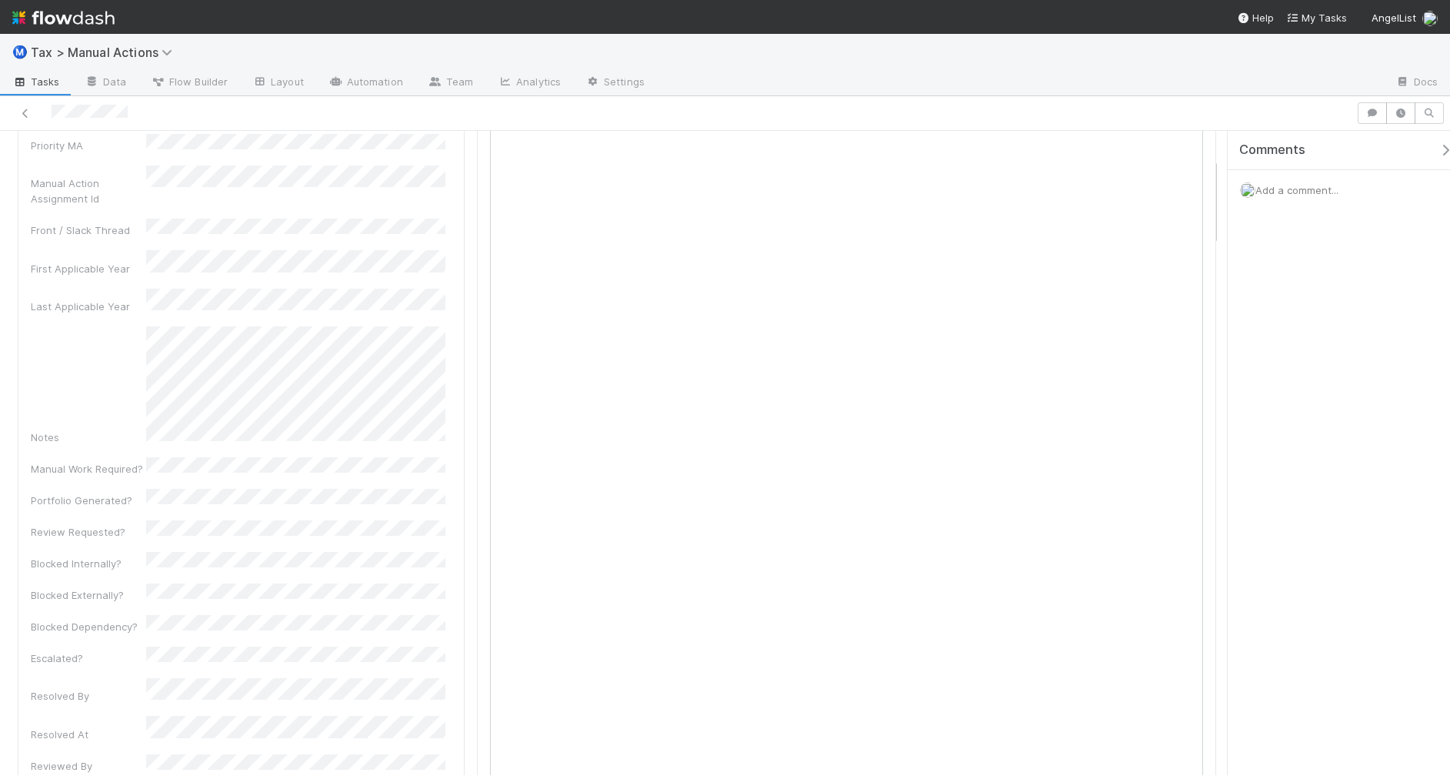
scroll to position [192, 0]
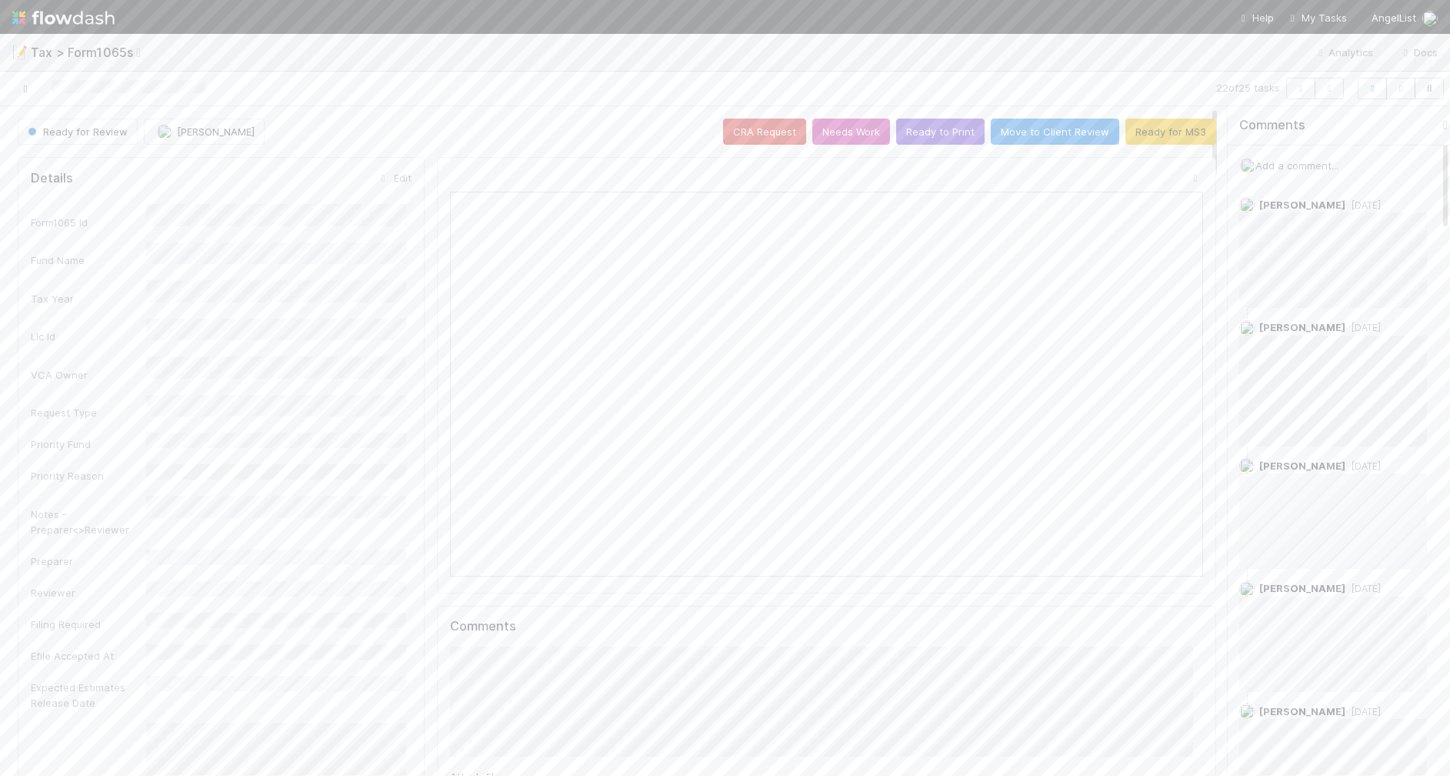
click at [25, 90] on icon at bounding box center [25, 89] width 15 height 10
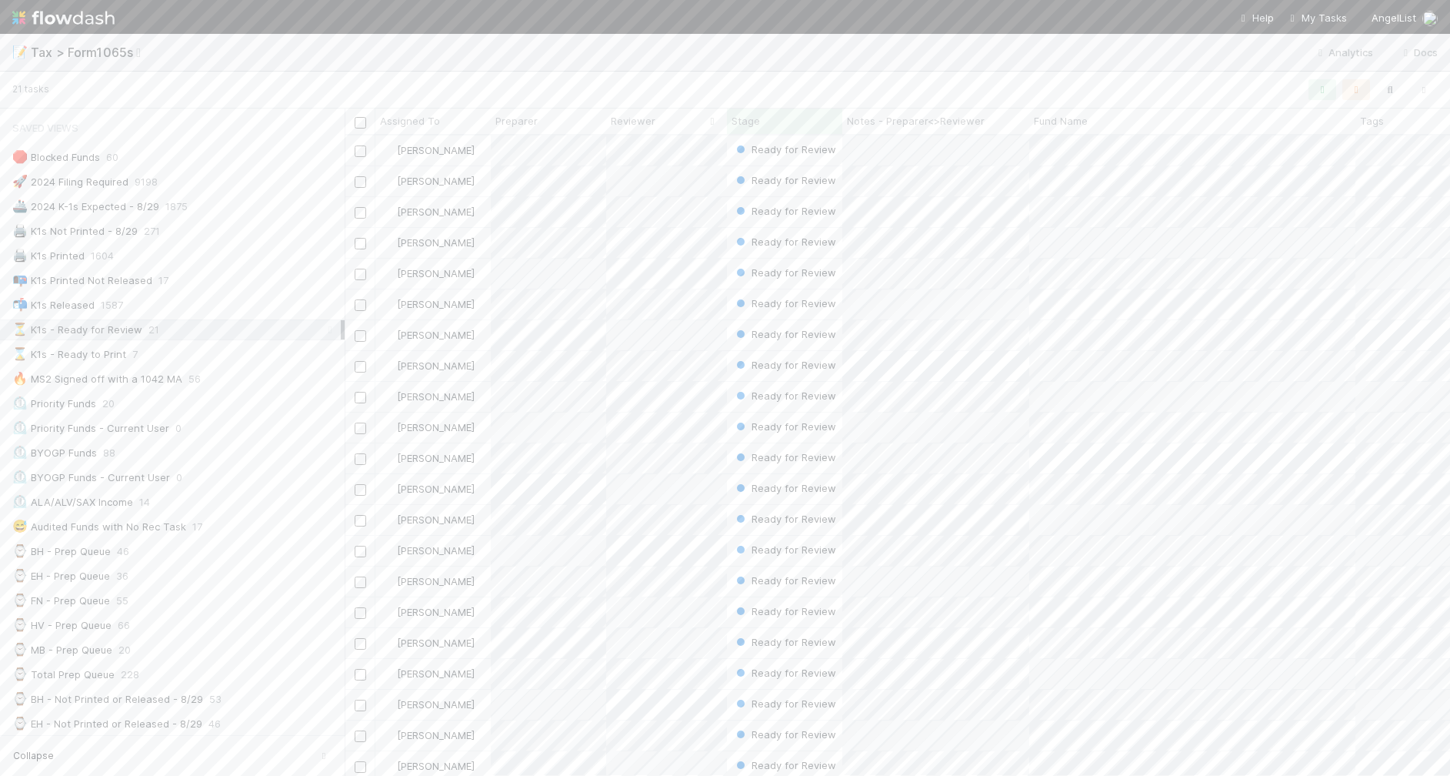
scroll to position [21, 0]
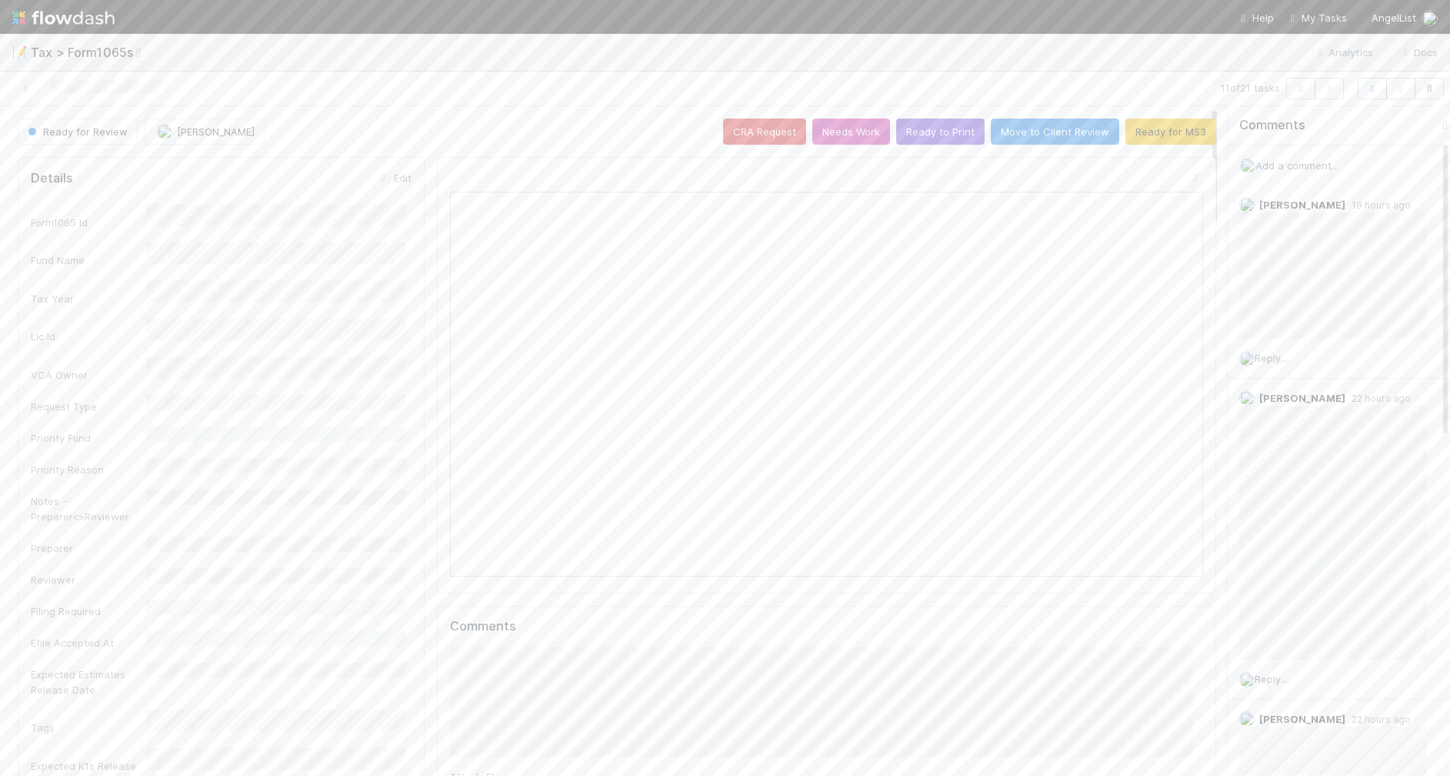
scroll to position [298, 362]
click at [908, 135] on button "Ready to Print" at bounding box center [940, 131] width 88 height 26
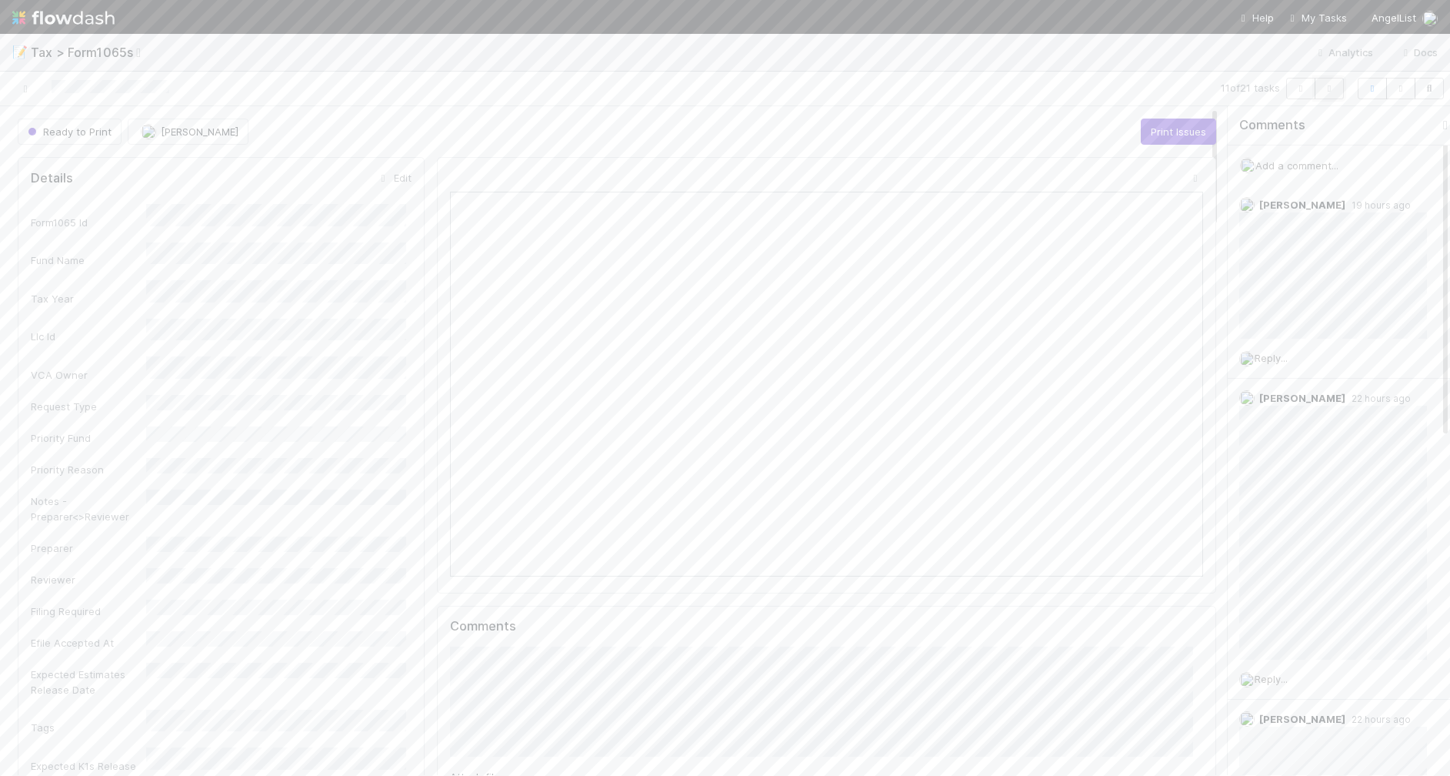
click at [1322, 91] on icon "button" at bounding box center [1329, 88] width 15 height 9
drag, startPoint x: 736, startPoint y: 408, endPoint x: 541, endPoint y: 405, distance: 195.4
click at [541, 405] on input "https://comptroller.internal.angellist.com/v/customers/d4bcc8acf7b740c7bddf1ca9…" at bounding box center [639, 408] width 212 height 26
click at [762, 412] on button "Ok" at bounding box center [767, 408] width 33 height 26
click at [482, 698] on button "Add Comment" at bounding box center [494, 689] width 89 height 26
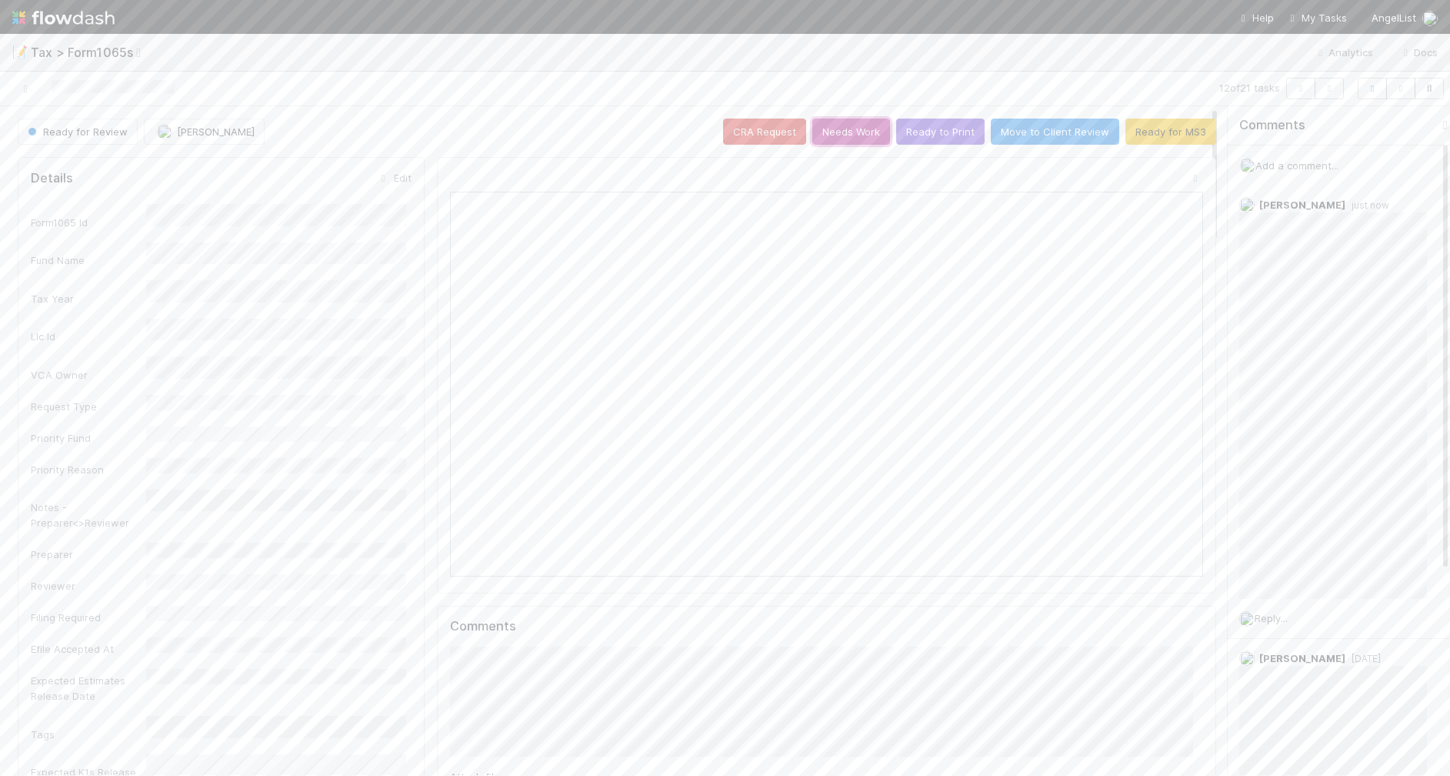
click at [828, 135] on button "Needs Work" at bounding box center [852, 131] width 78 height 26
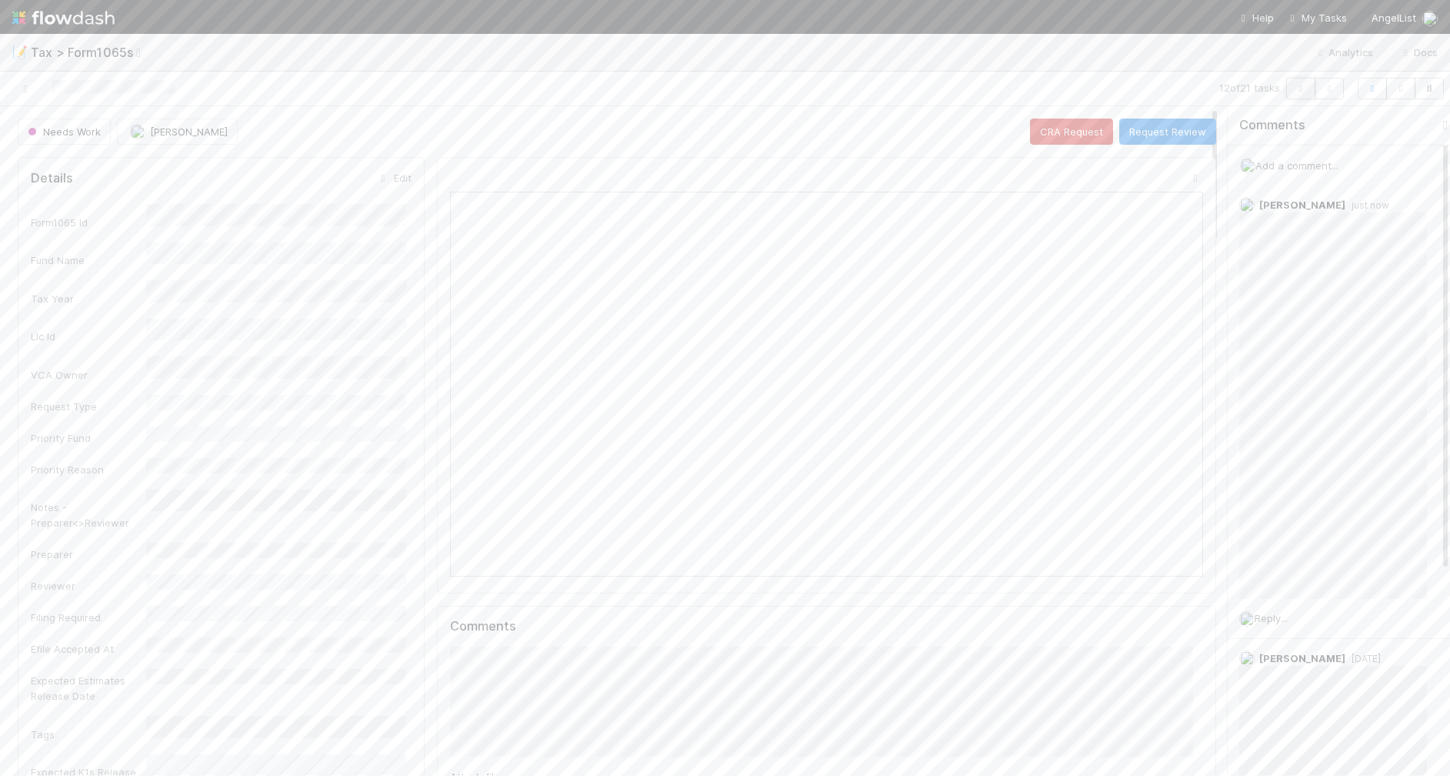
click at [1294, 87] on icon "button" at bounding box center [1300, 88] width 15 height 9
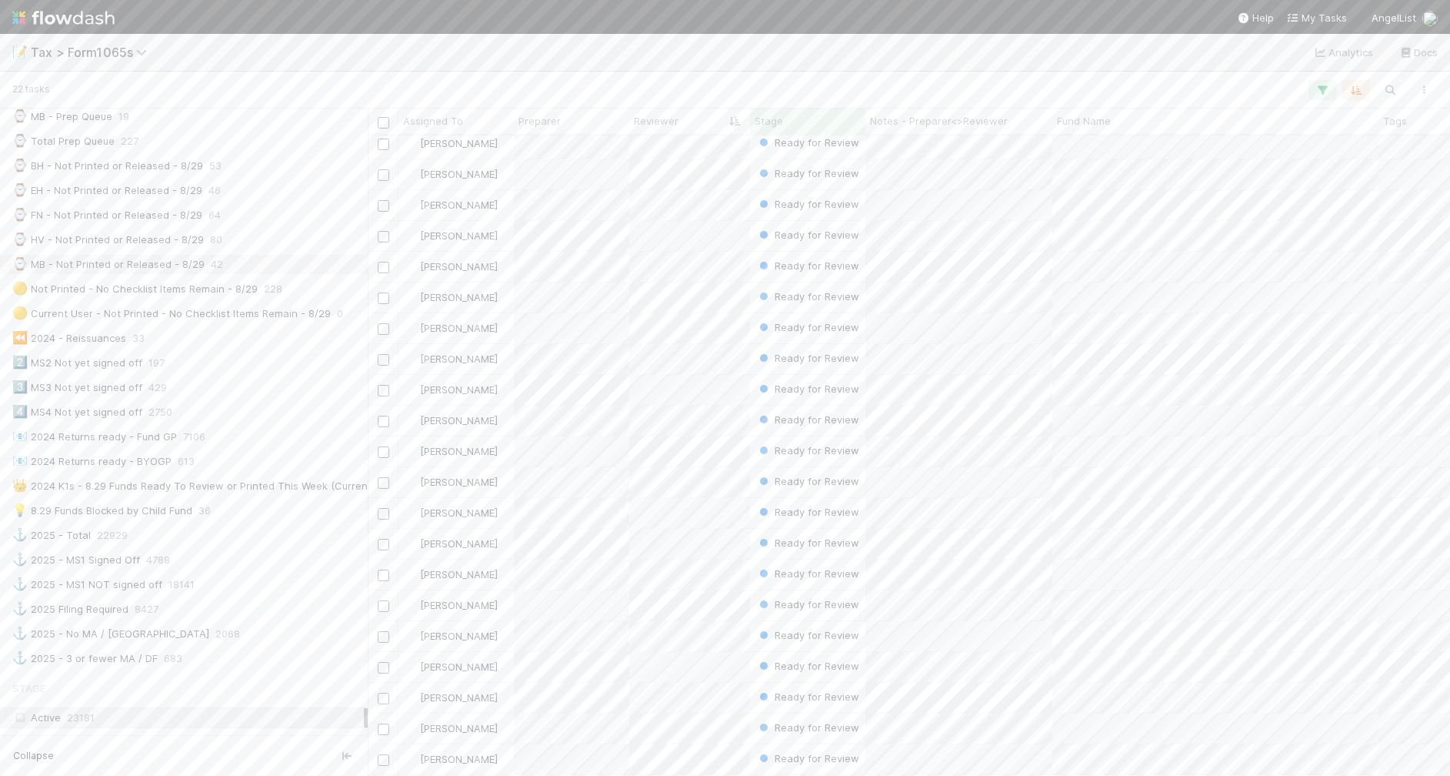
scroll to position [577, 0]
click at [262, 476] on div "💡 8.29 Funds Blocked by Child Fund 36" at bounding box center [188, 466] width 352 height 19
click at [235, 322] on div "⏳ K1s - Ready for Review 22" at bounding box center [188, 318] width 352 height 19
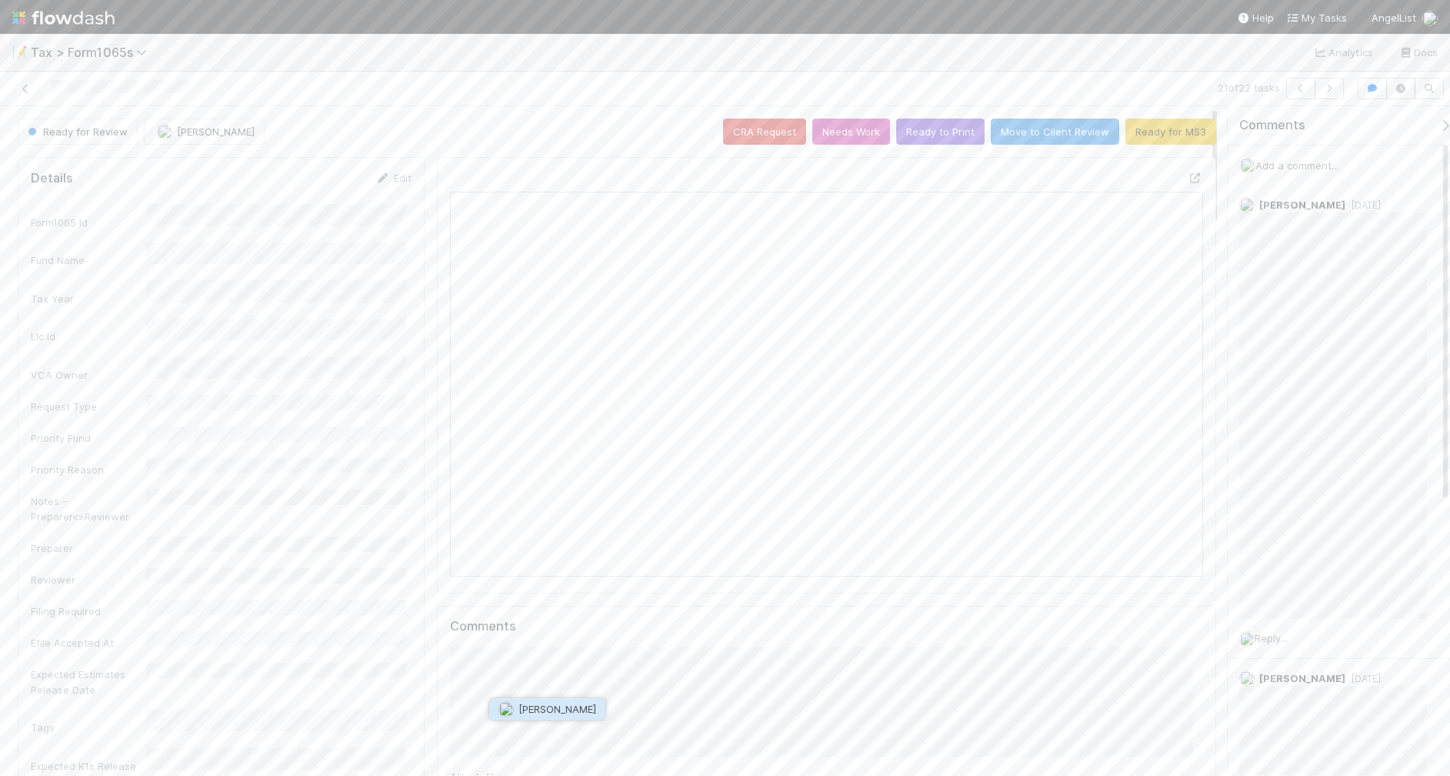
click at [563, 709] on span "[PERSON_NAME]" at bounding box center [558, 708] width 78 height 12
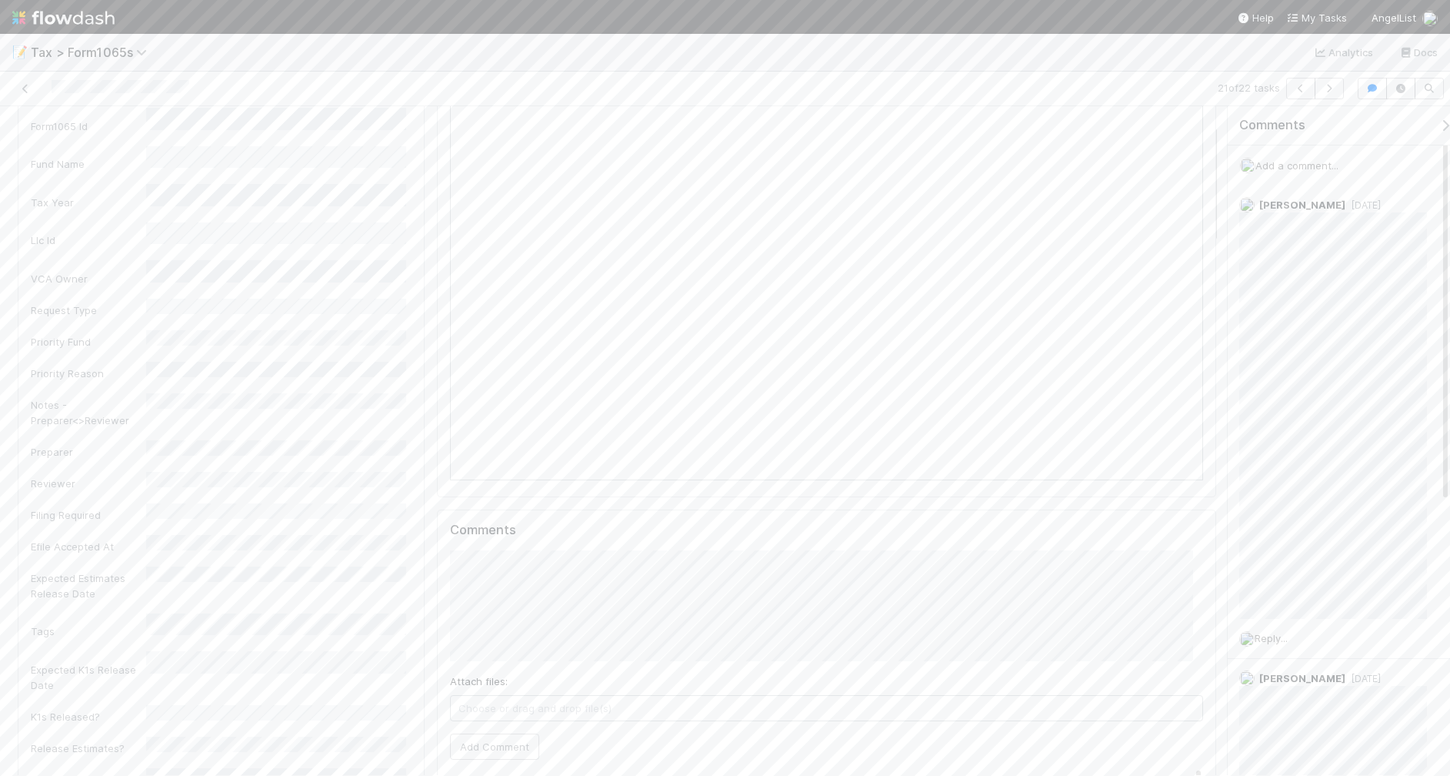
click at [690, 682] on div "Attach files: Choose or drag and drop file(s)" at bounding box center [826, 697] width 753 height 48
click at [474, 752] on button "Add Comment" at bounding box center [494, 746] width 89 height 26
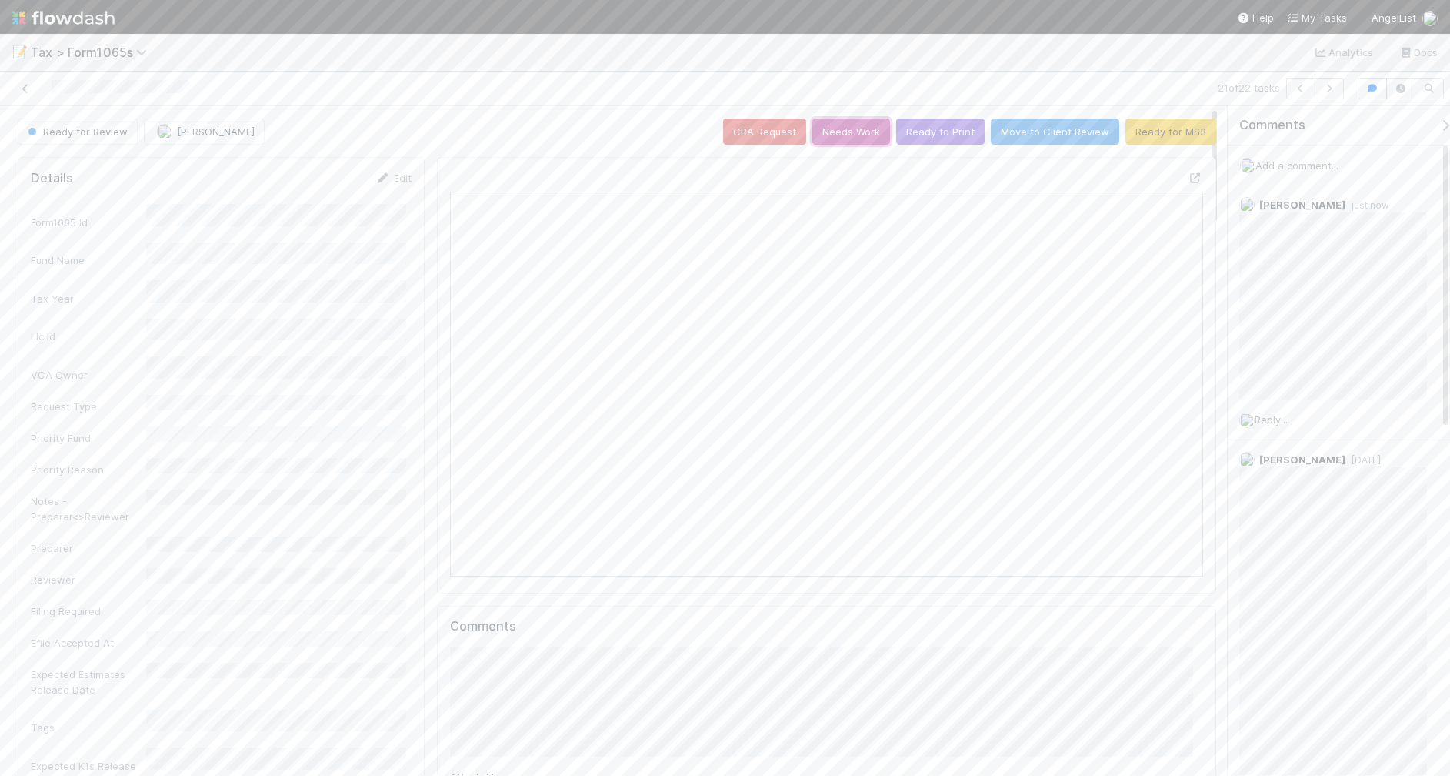
click at [835, 135] on button "Needs Work" at bounding box center [852, 131] width 78 height 26
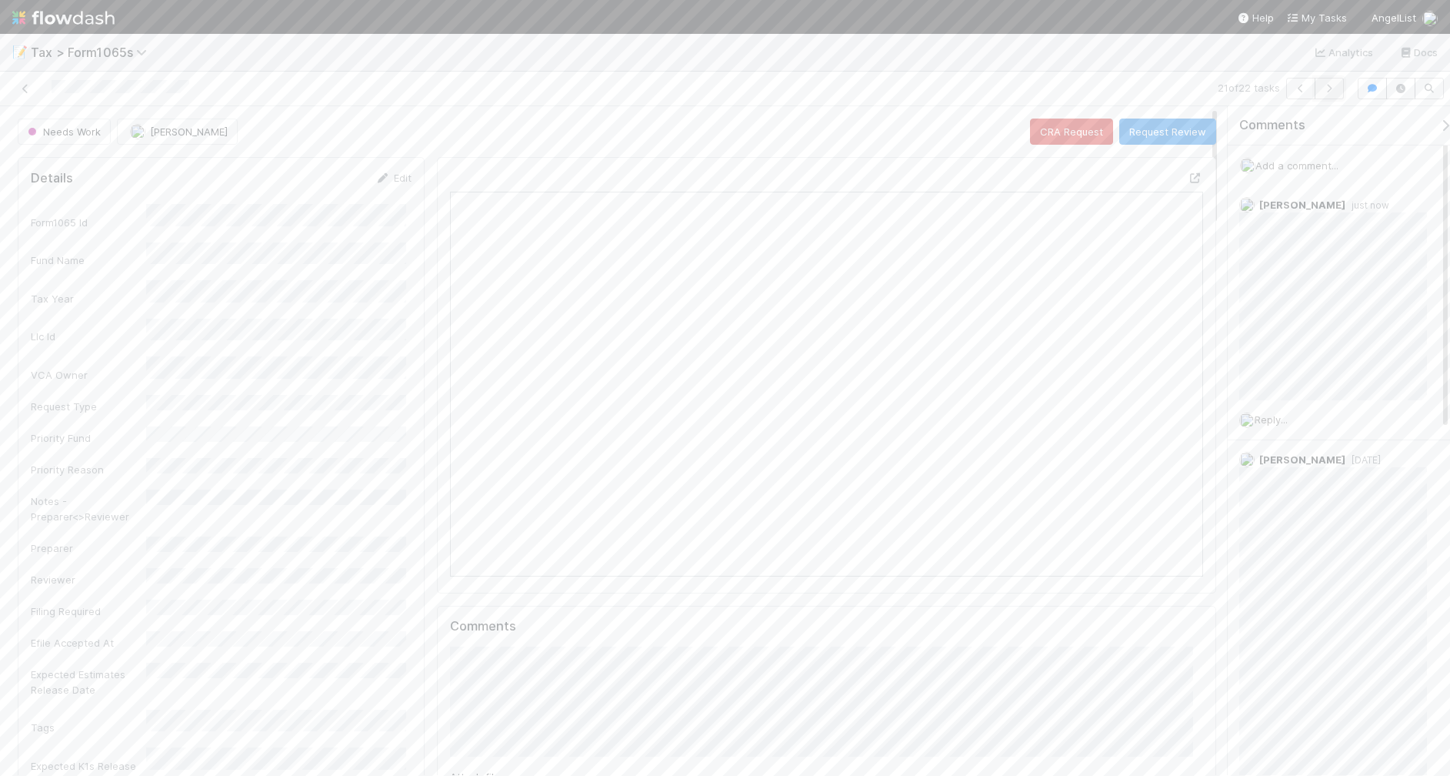
click at [1326, 90] on icon "button" at bounding box center [1329, 88] width 15 height 9
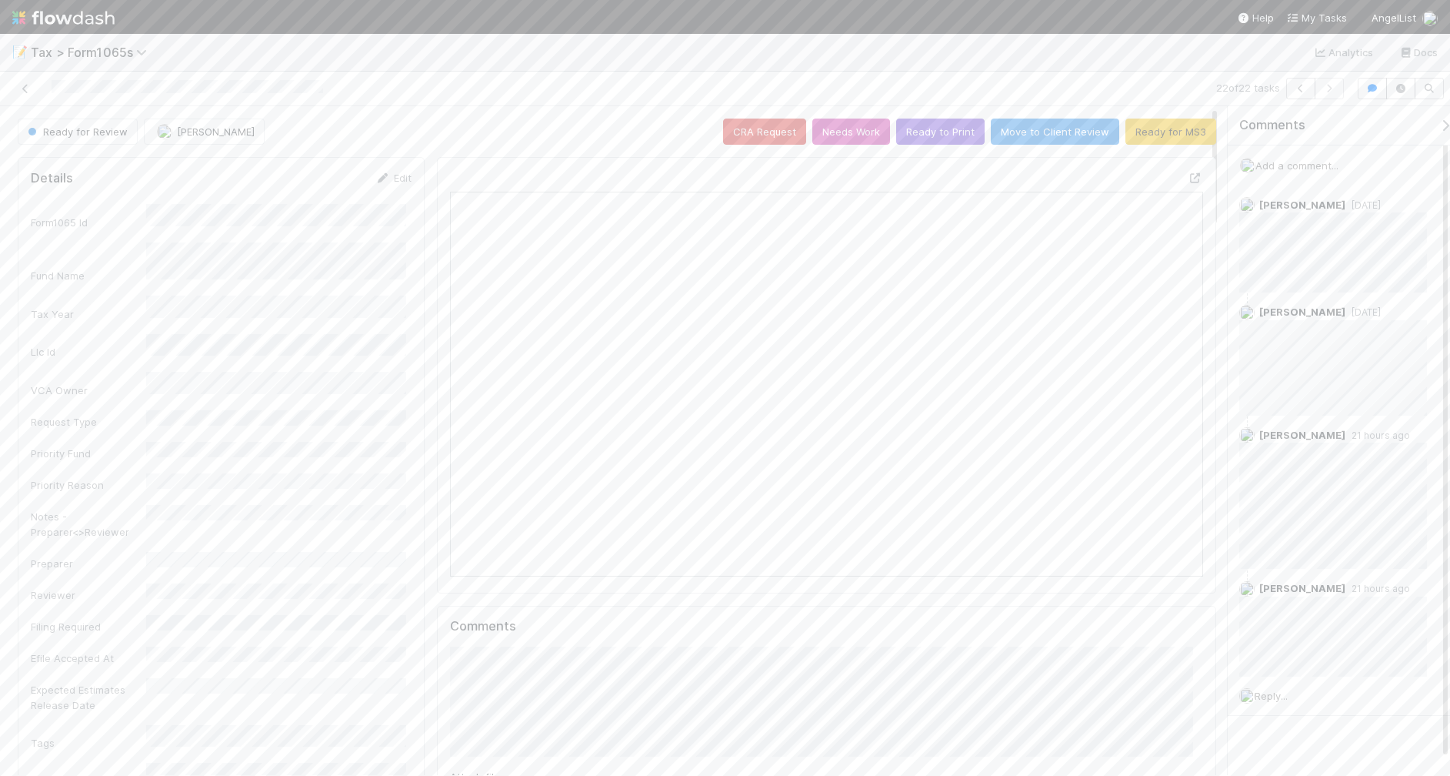
scroll to position [298, 362]
click at [24, 90] on icon at bounding box center [25, 89] width 15 height 10
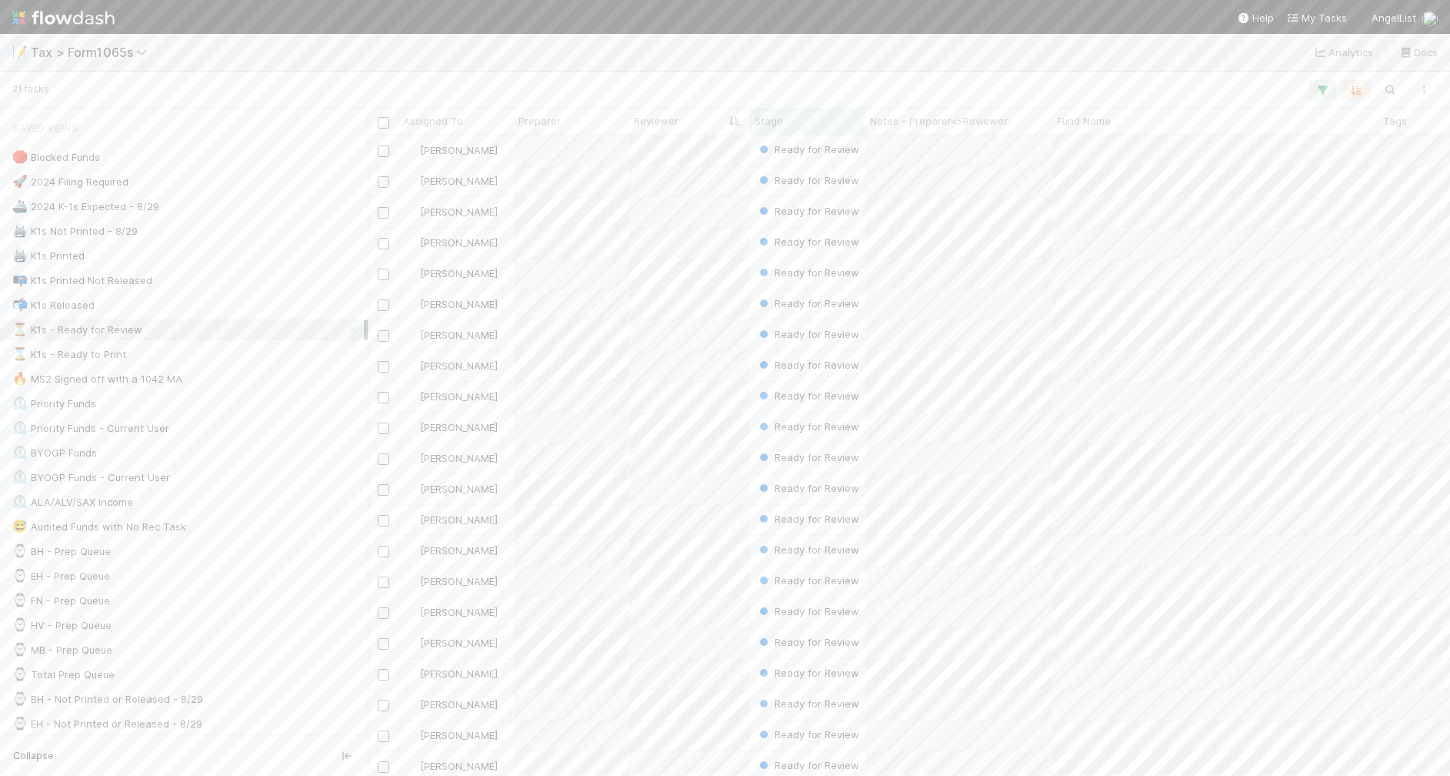
scroll to position [626, 1067]
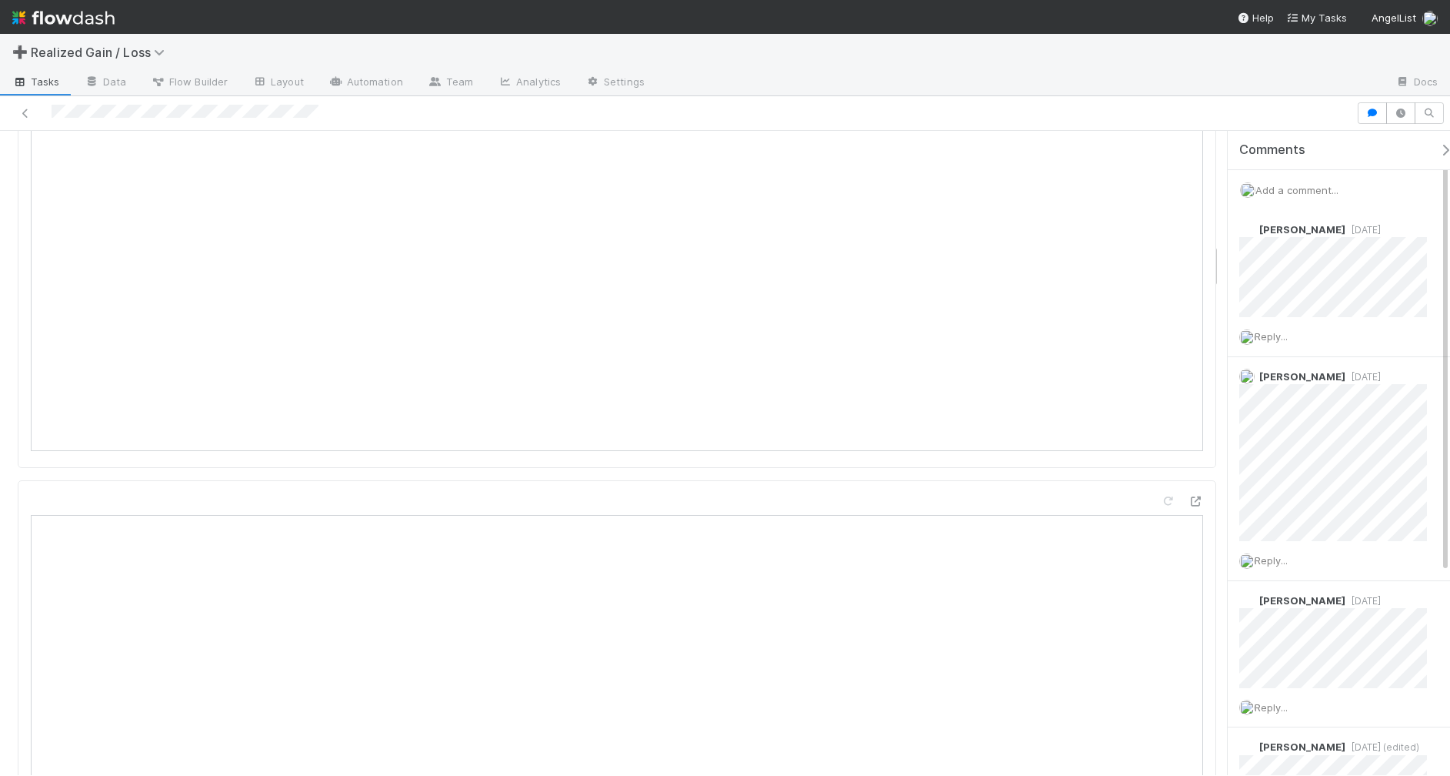
scroll to position [2020, 0]
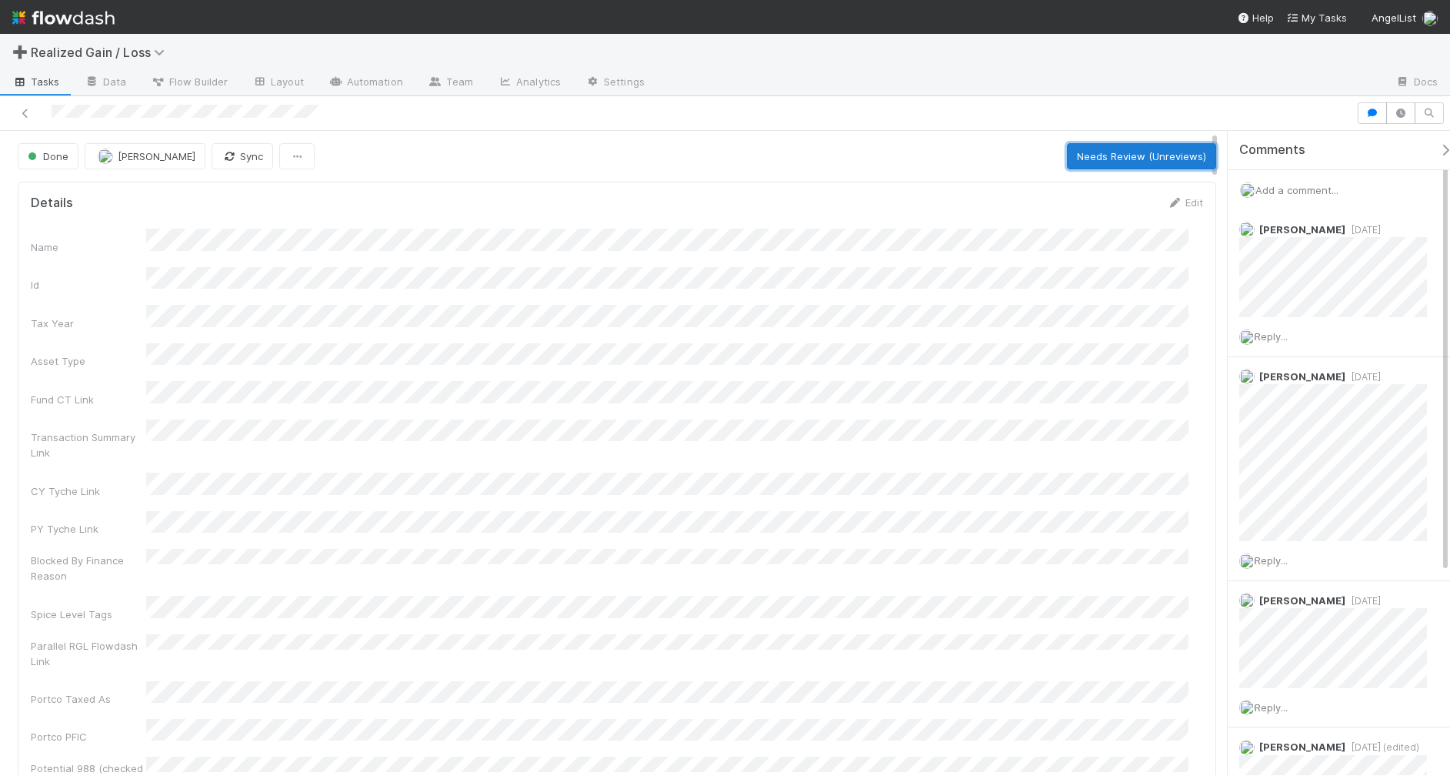
click at [1106, 162] on button "Needs Review (Unreviews)" at bounding box center [1141, 156] width 149 height 26
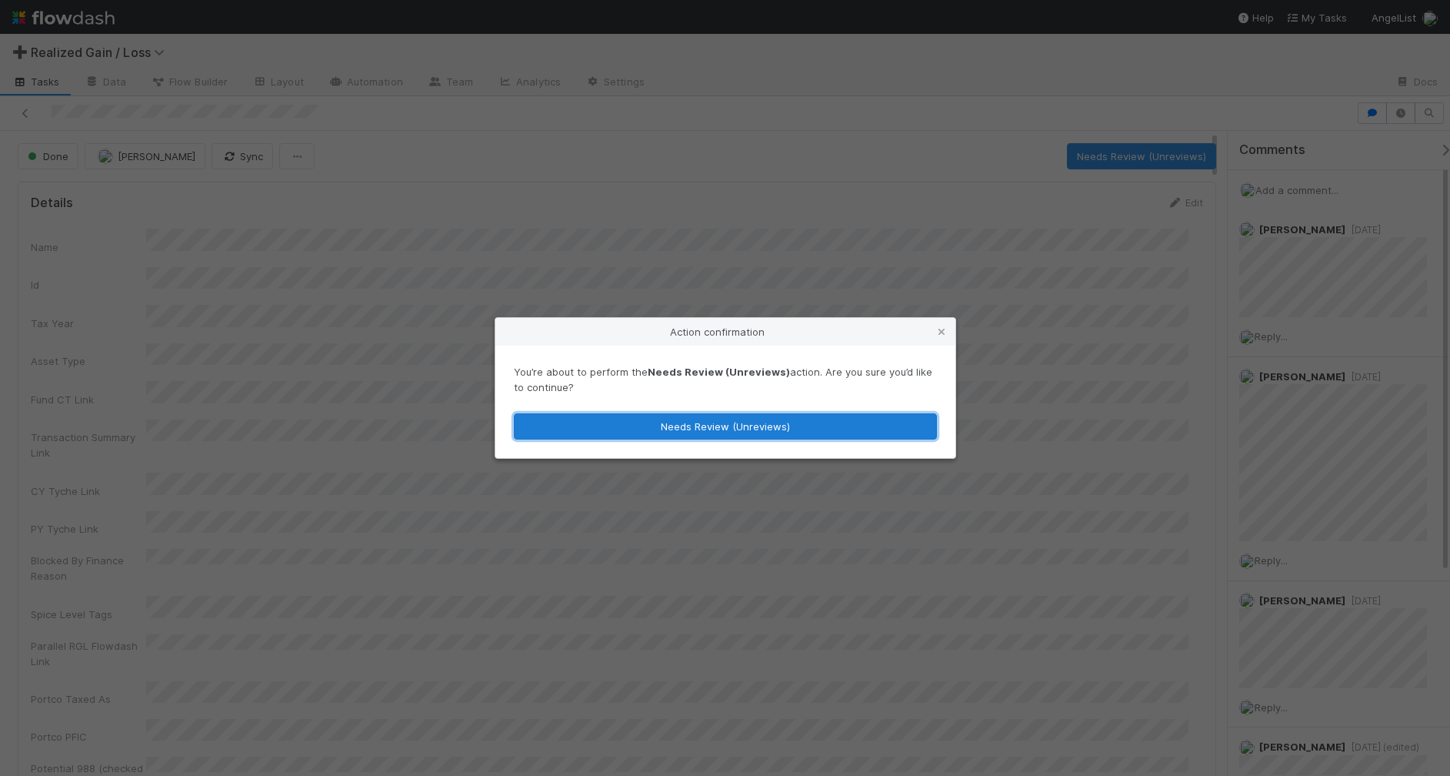
click at [766, 425] on button "Needs Review (Unreviews)" at bounding box center [725, 426] width 423 height 26
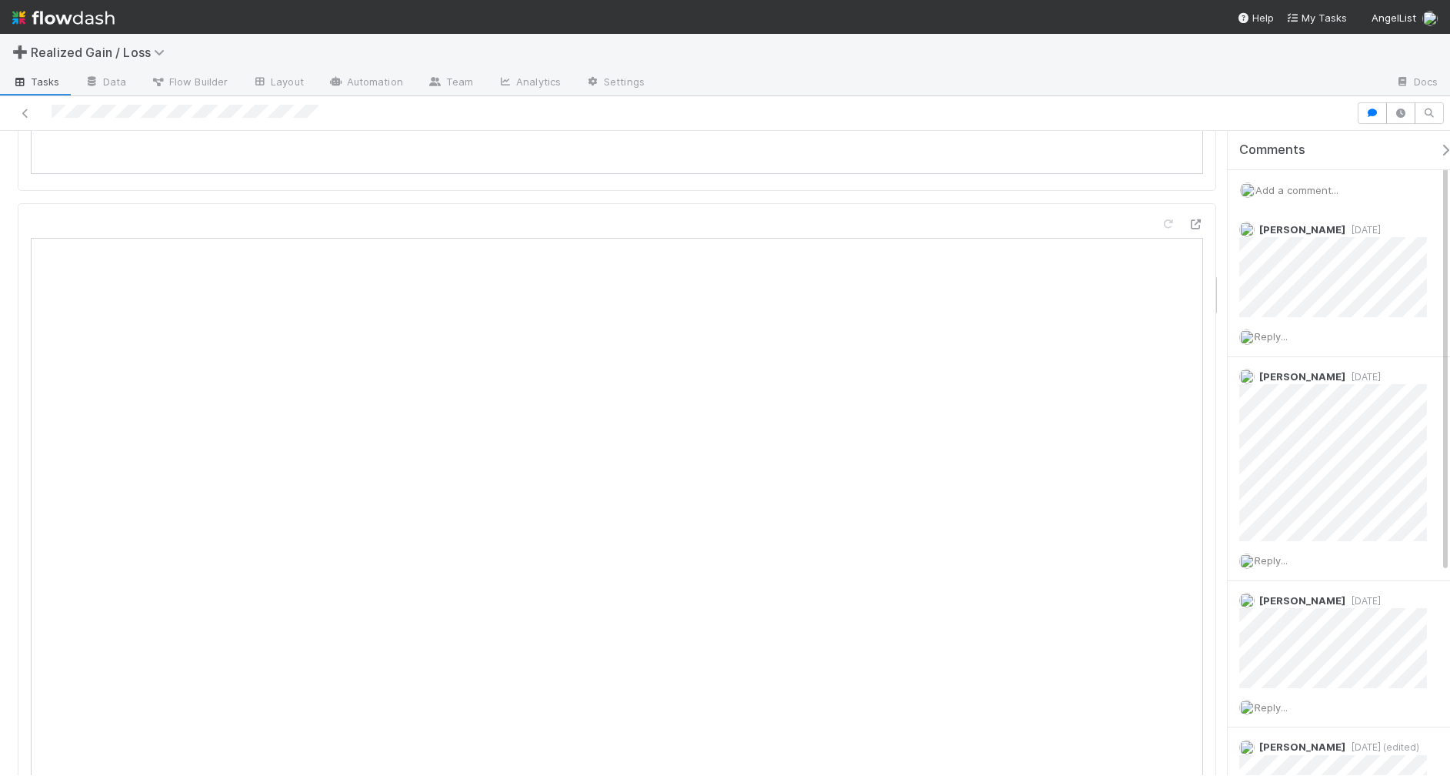
scroll to position [1635, 0]
click at [1160, 400] on icon at bounding box center [1167, 405] width 15 height 10
click at [1278, 190] on span "Add a comment..." at bounding box center [1297, 190] width 83 height 12
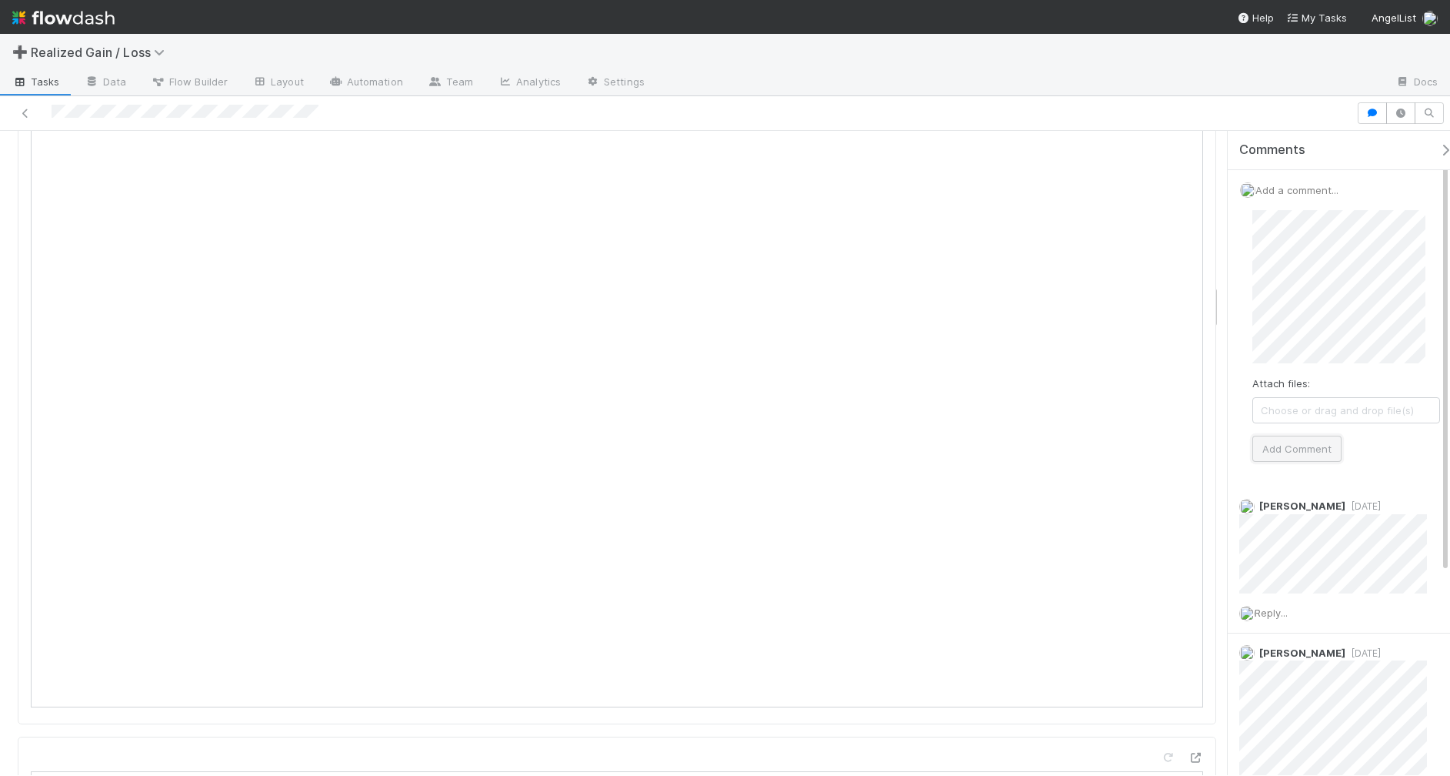
click at [1335, 450] on button "Add Comment" at bounding box center [1297, 448] width 89 height 26
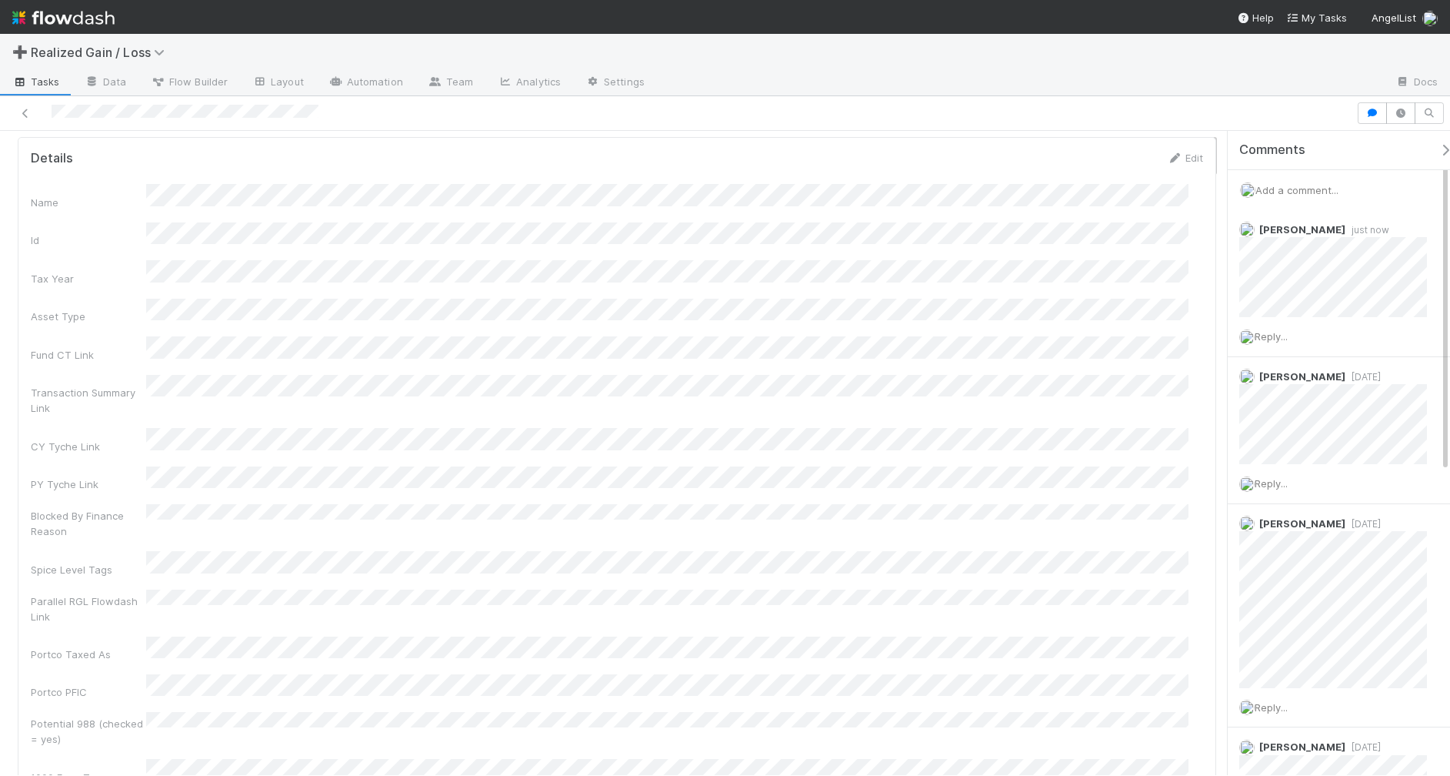
scroll to position [0, 0]
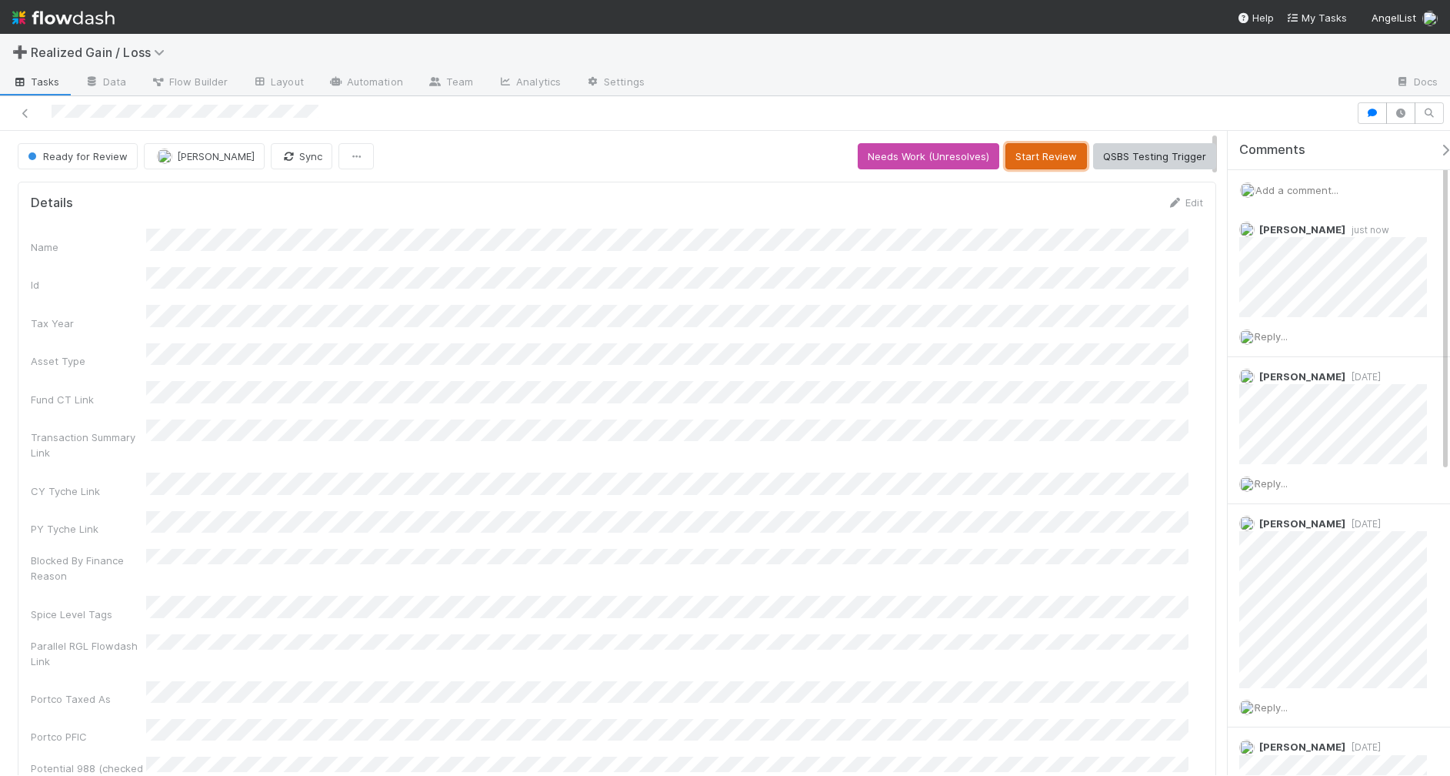
click at [1026, 152] on button "Start Review" at bounding box center [1047, 156] width 82 height 26
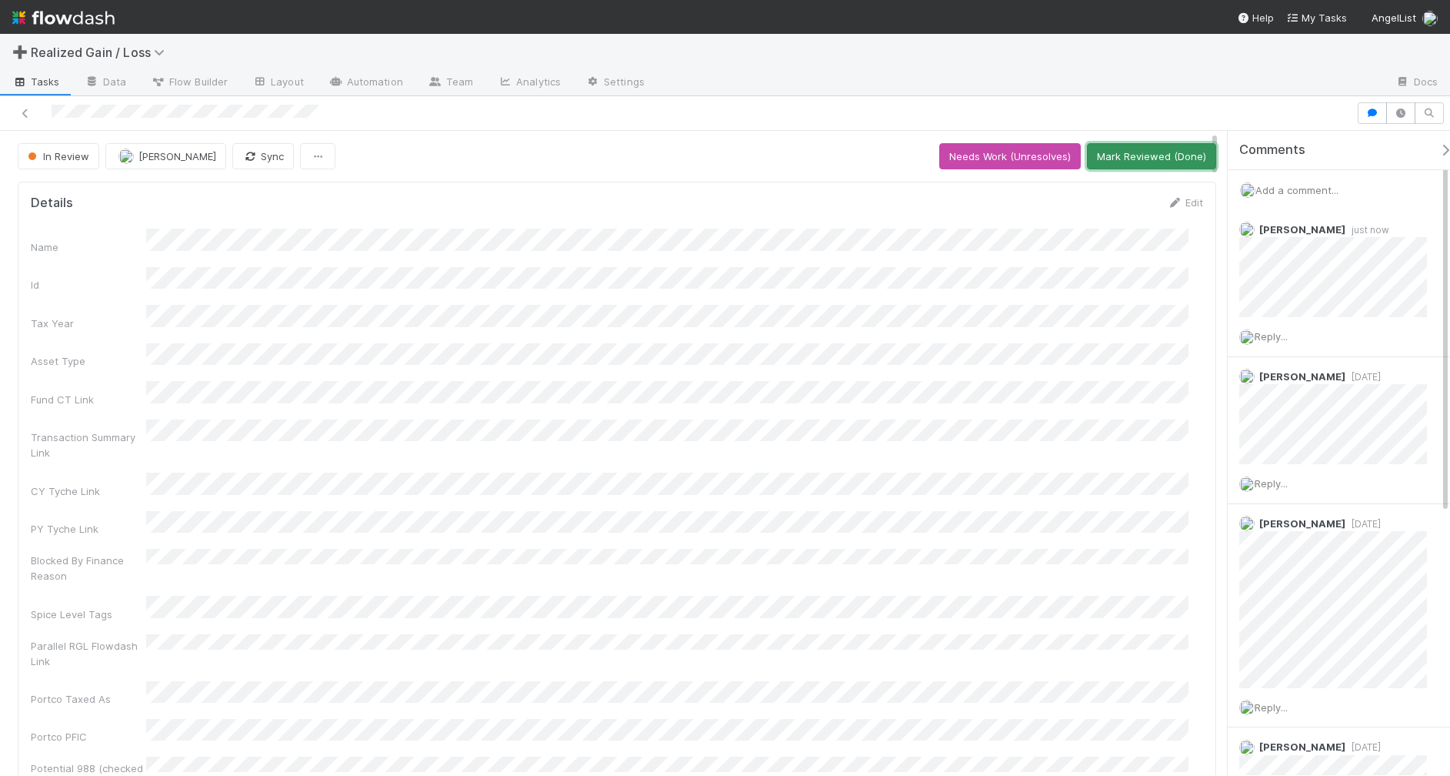
click at [1163, 160] on button "Mark Reviewed (Done)" at bounding box center [1151, 156] width 129 height 26
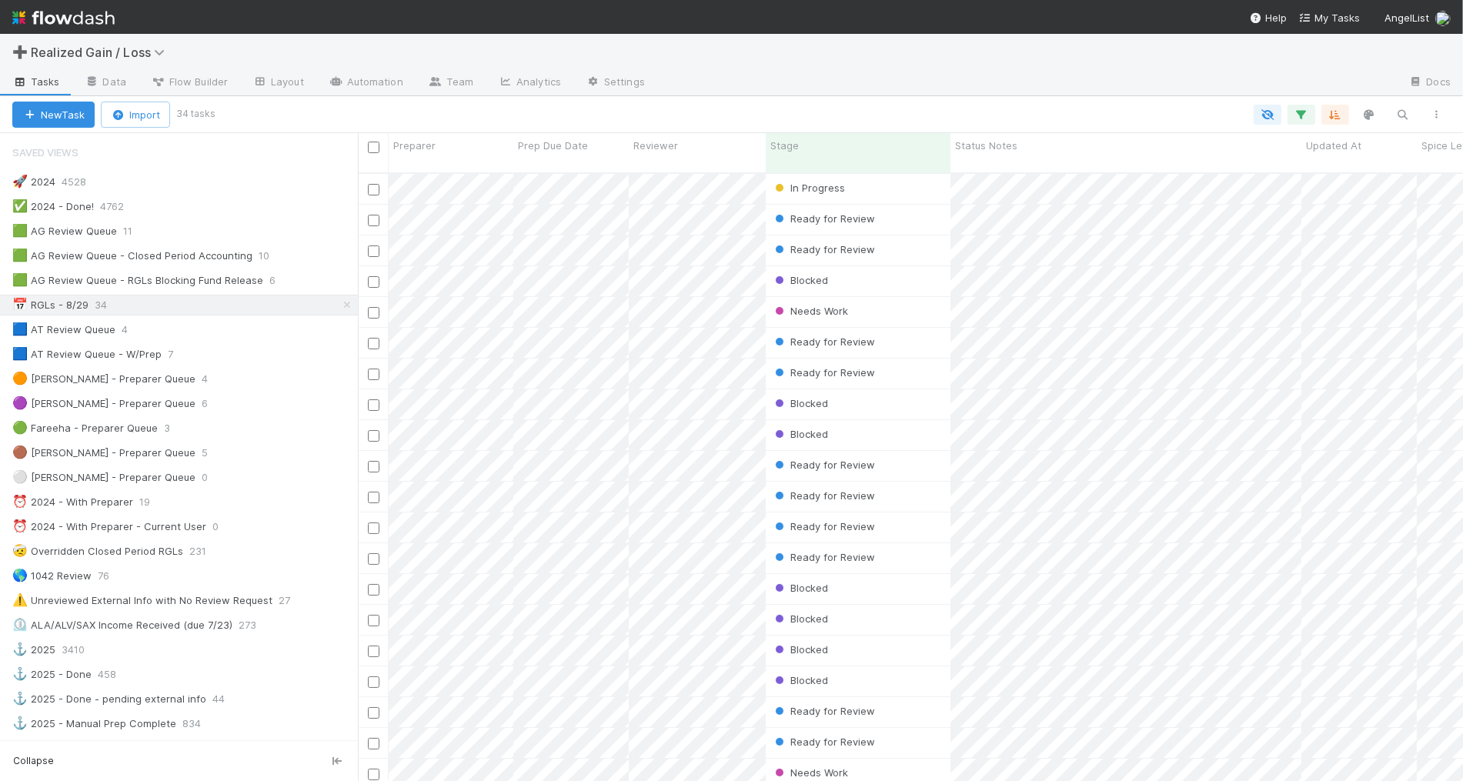
scroll to position [606, 1090]
